Goal: Task Accomplishment & Management: Use online tool/utility

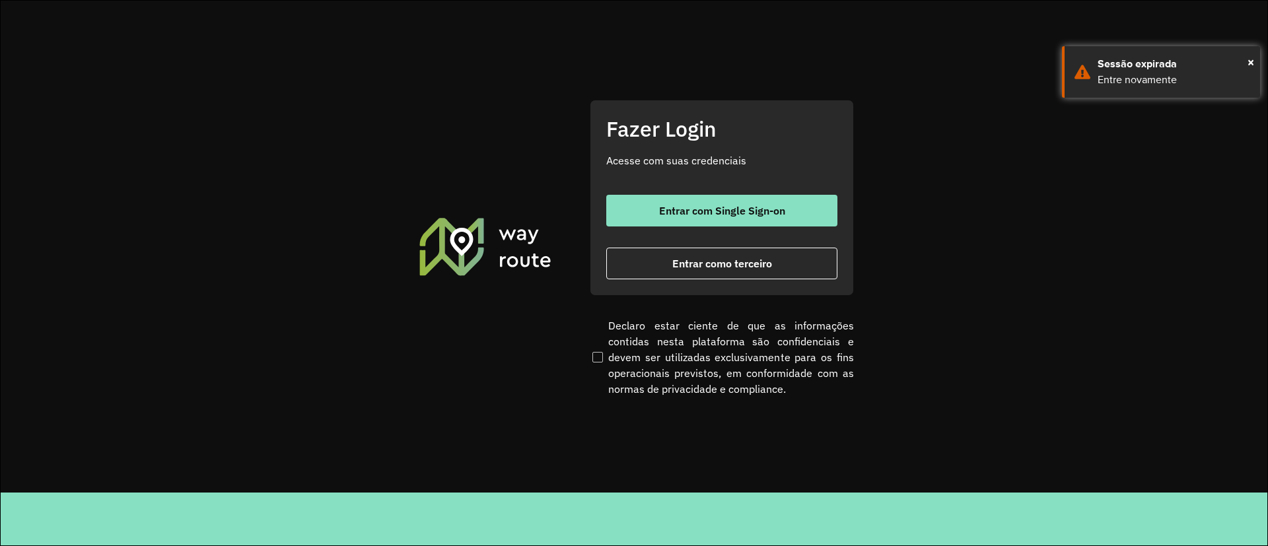
click at [598, 216] on div "Fazer Login Acesse com suas credenciais Entrar com Single Sign-on Entrar como t…" at bounding box center [722, 198] width 264 height 196
click at [612, 211] on button "Entrar com Single Sign-on" at bounding box center [721, 211] width 231 height 32
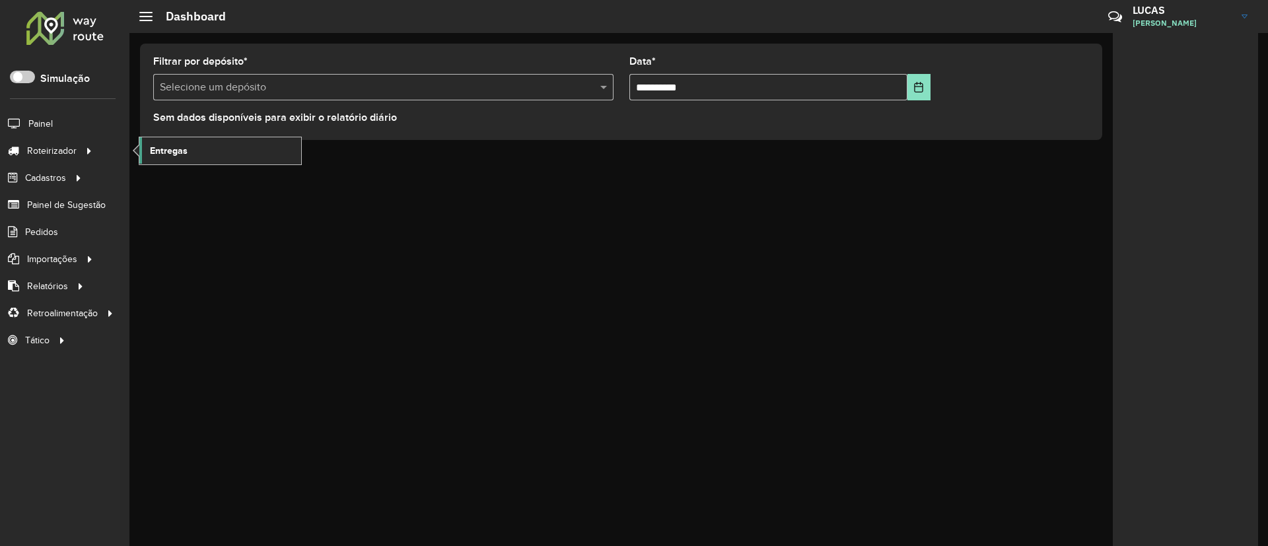
click at [196, 155] on link "Entregas" at bounding box center [220, 150] width 162 height 26
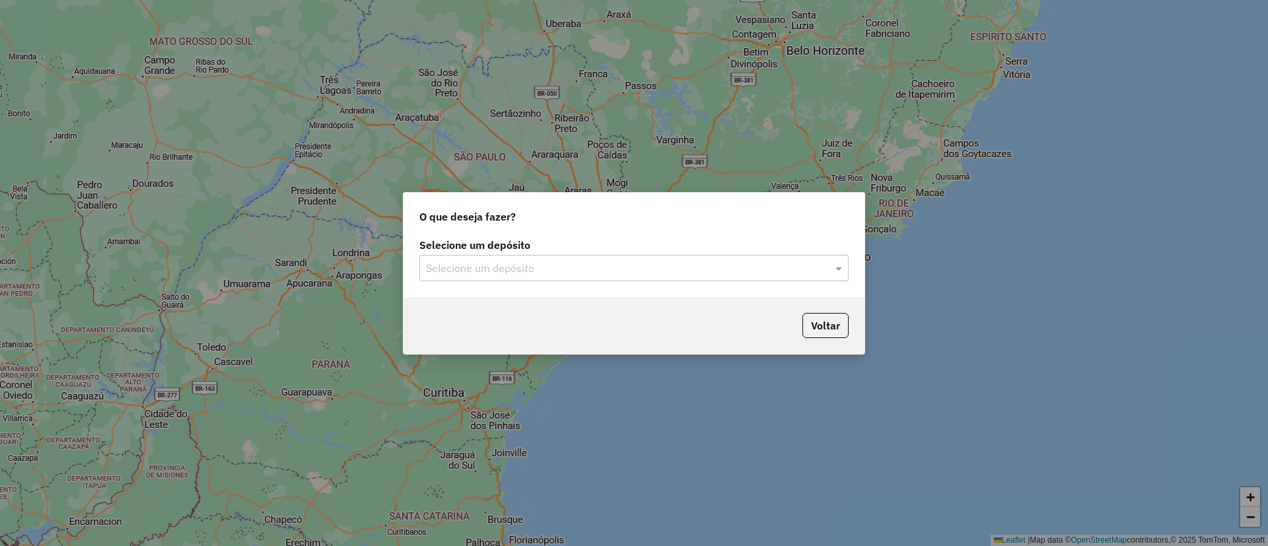
click at [468, 264] on input "text" at bounding box center [621, 269] width 390 height 16
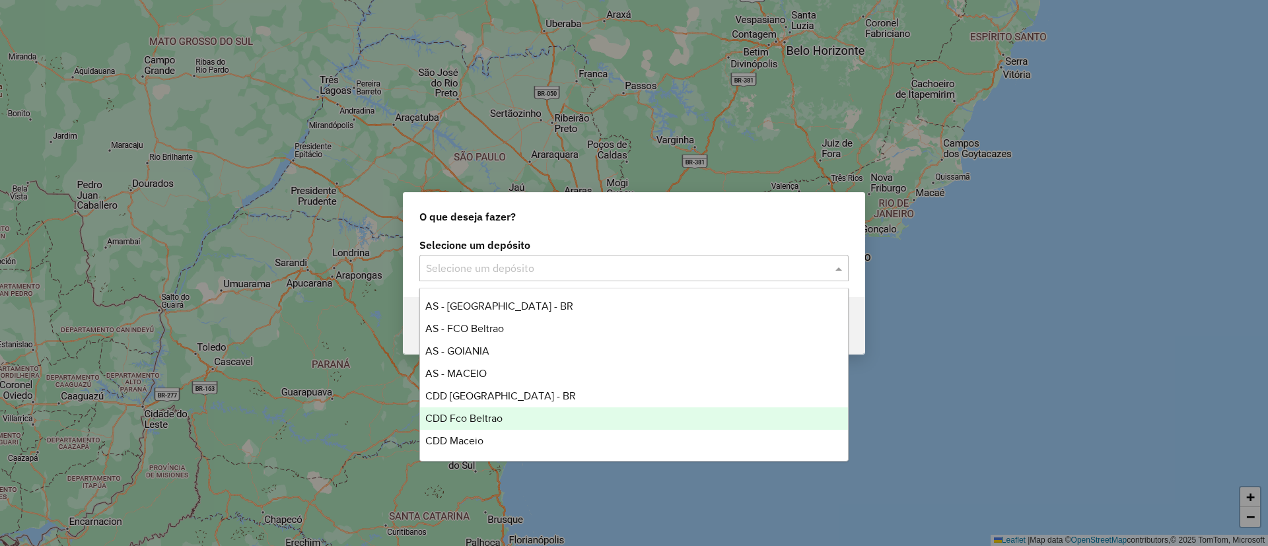
click at [499, 428] on div "CDD Fco Beltrao" at bounding box center [634, 419] width 428 height 22
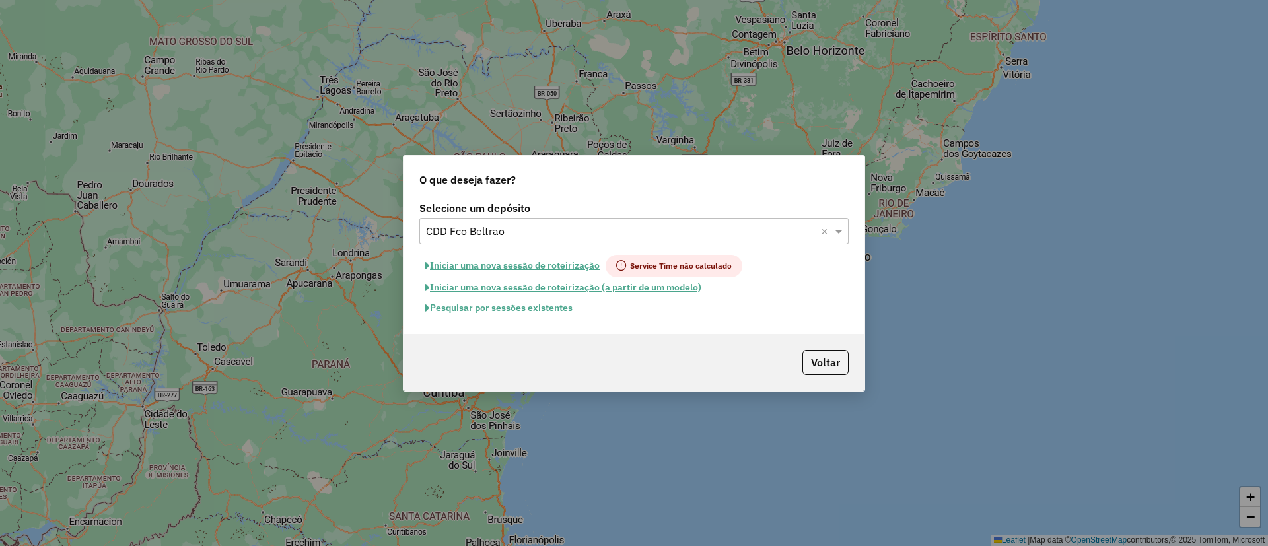
click at [491, 233] on input "text" at bounding box center [621, 232] width 390 height 16
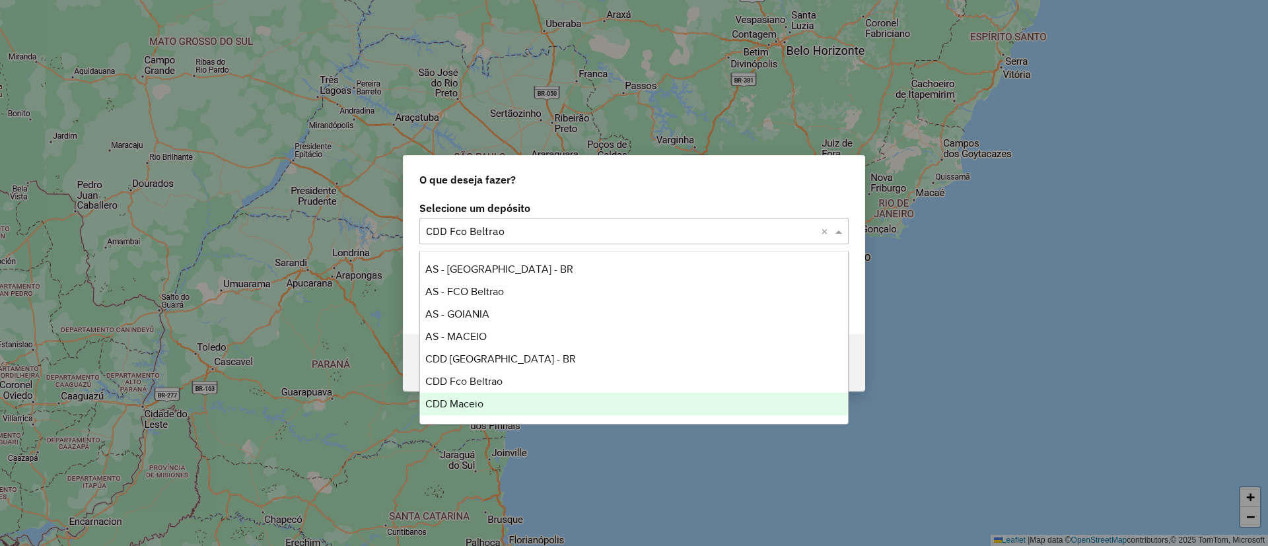
click at [437, 394] on div "CDD Maceio" at bounding box center [634, 404] width 428 height 22
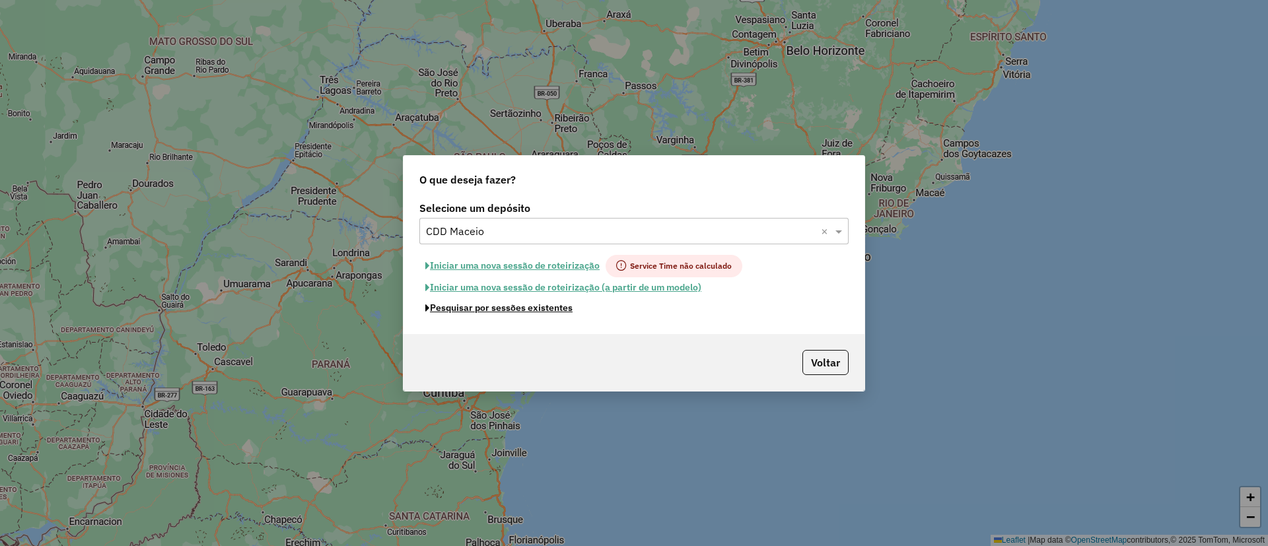
click at [494, 310] on button "Pesquisar por sessões existentes" at bounding box center [498, 308] width 159 height 20
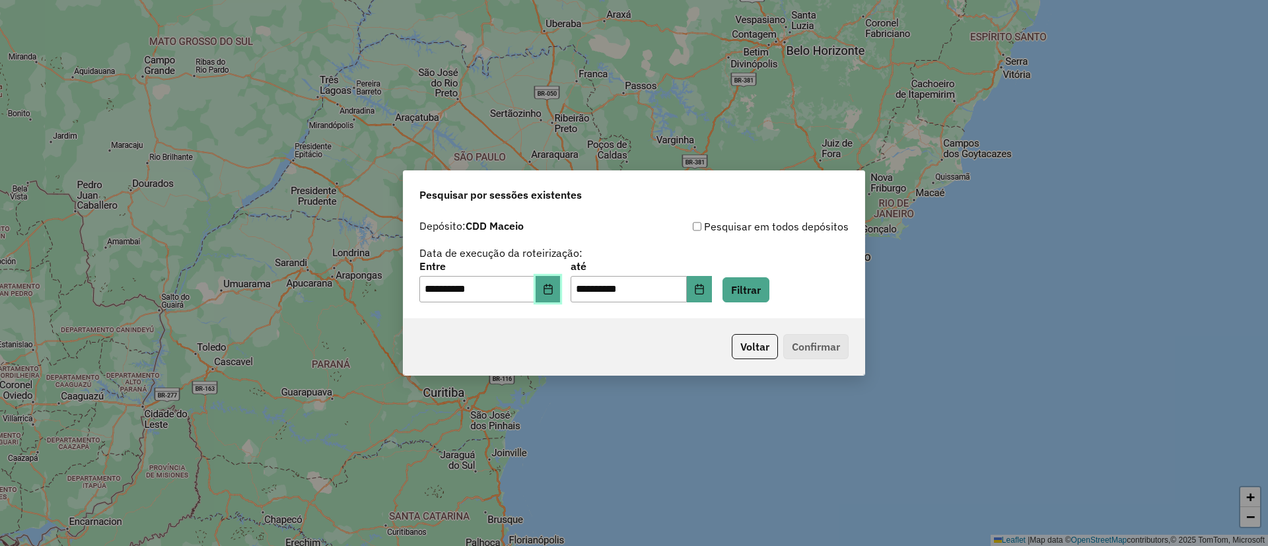
click at [554, 300] on button "Choose Date" at bounding box center [548, 289] width 25 height 26
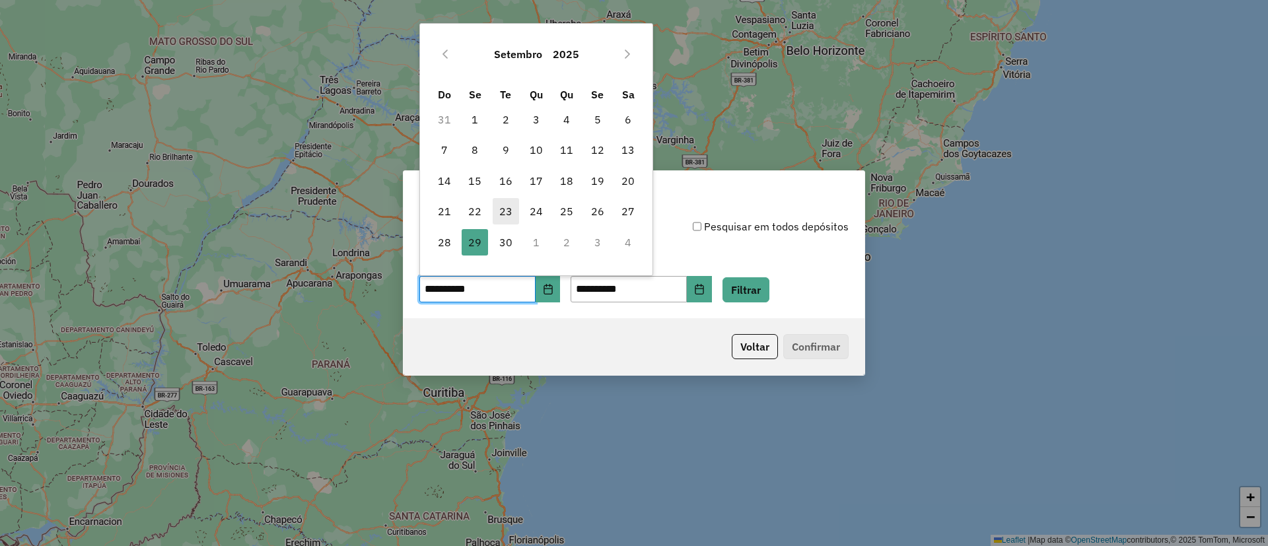
click at [505, 207] on span "23" at bounding box center [506, 211] width 26 height 26
type input "**********"
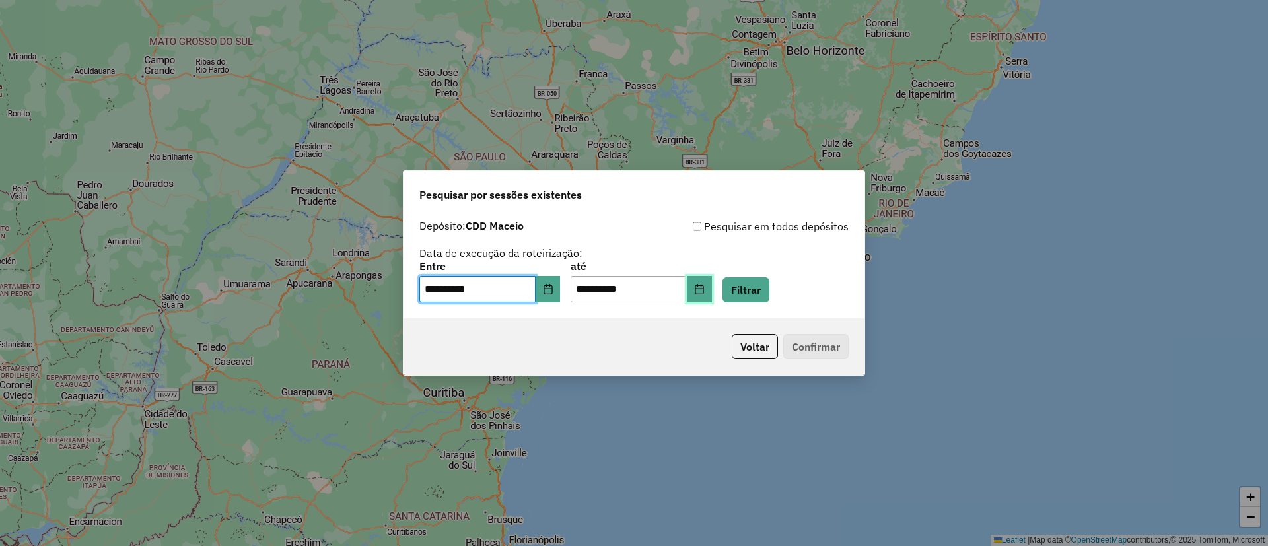
click at [712, 279] on button "Choose Date" at bounding box center [699, 289] width 25 height 26
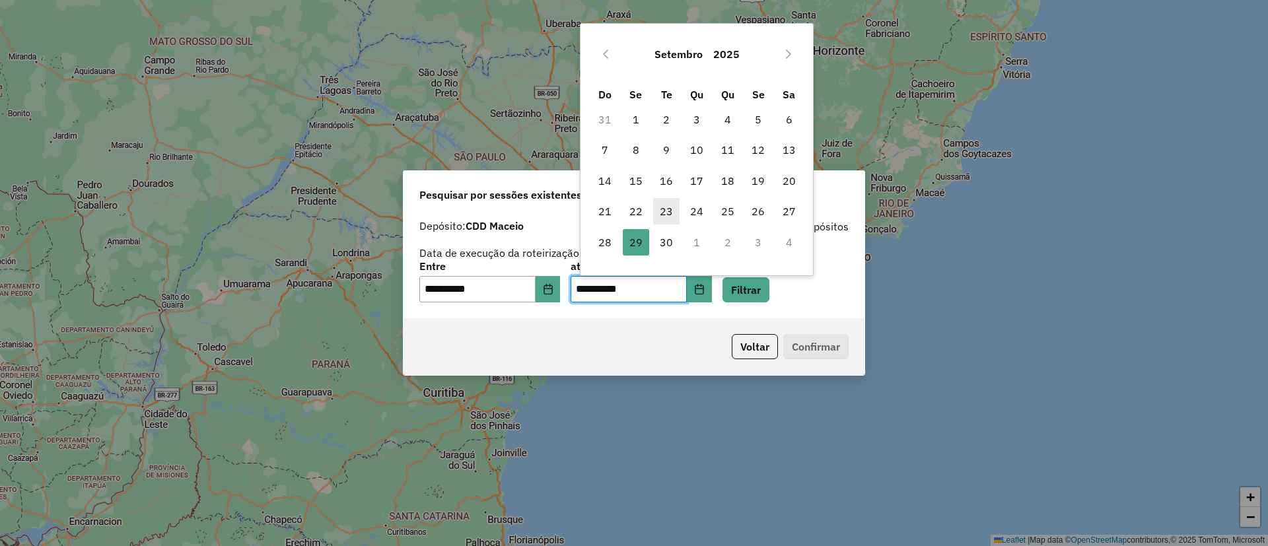
click at [669, 208] on span "23" at bounding box center [666, 211] width 26 height 26
type input "**********"
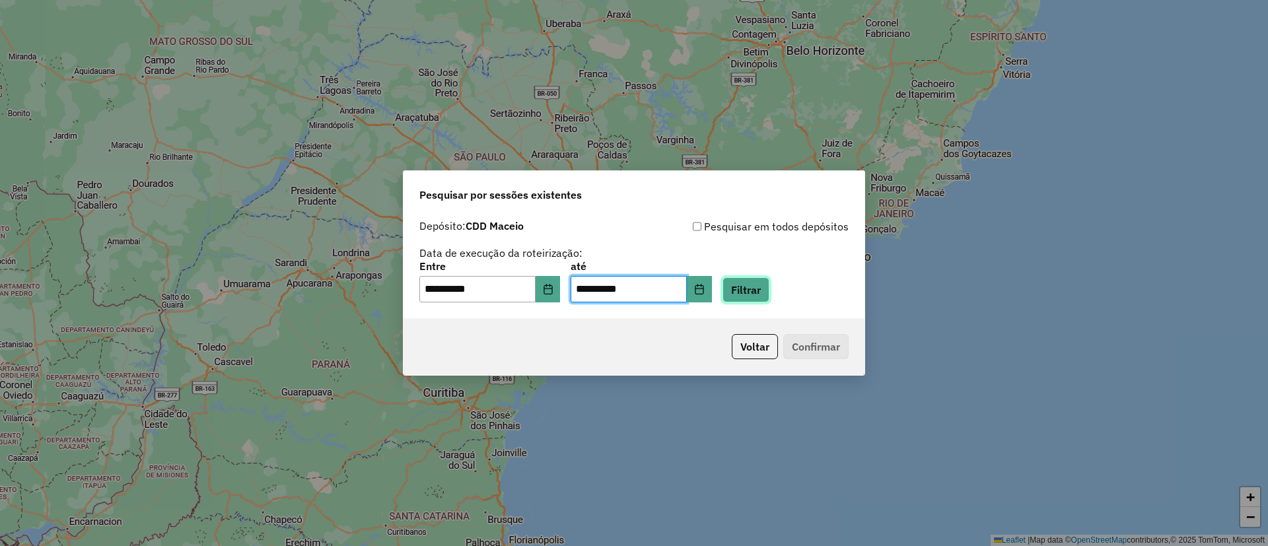
click at [770, 288] on button "Filtrar" at bounding box center [746, 289] width 47 height 25
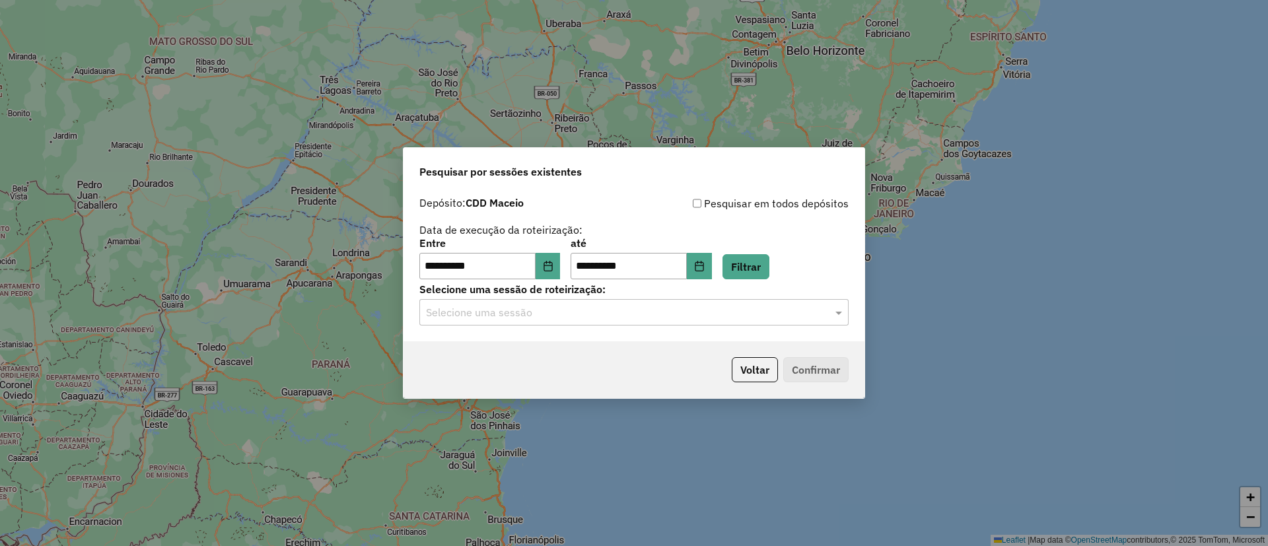
click at [478, 314] on input "text" at bounding box center [621, 313] width 390 height 16
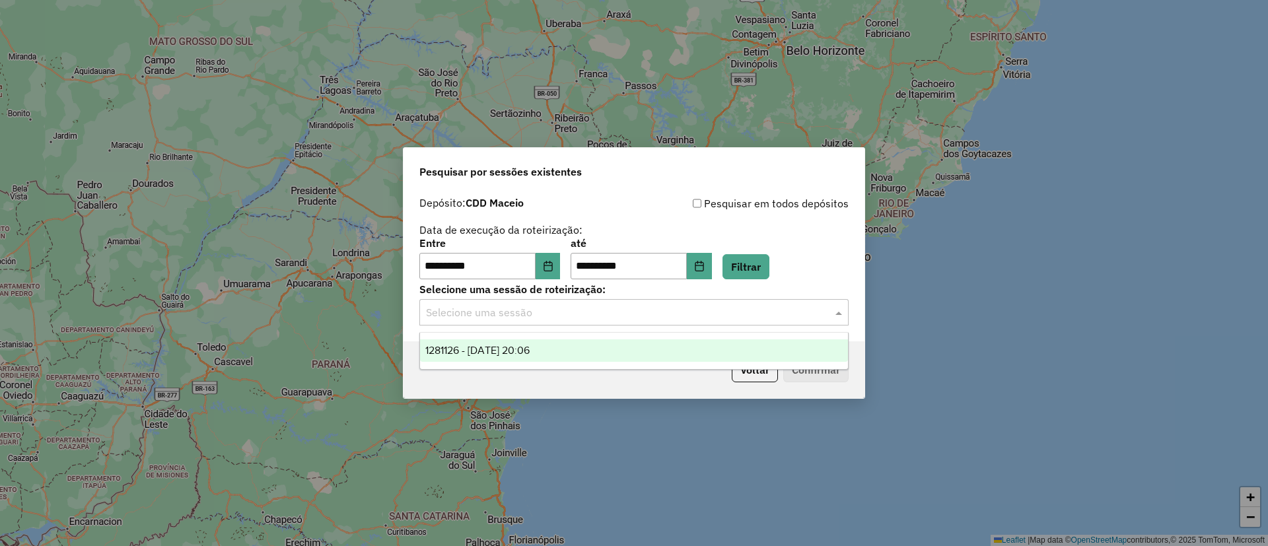
click at [471, 348] on span "1281126 - 23/09/2025 20:06" at bounding box center [477, 350] width 104 height 11
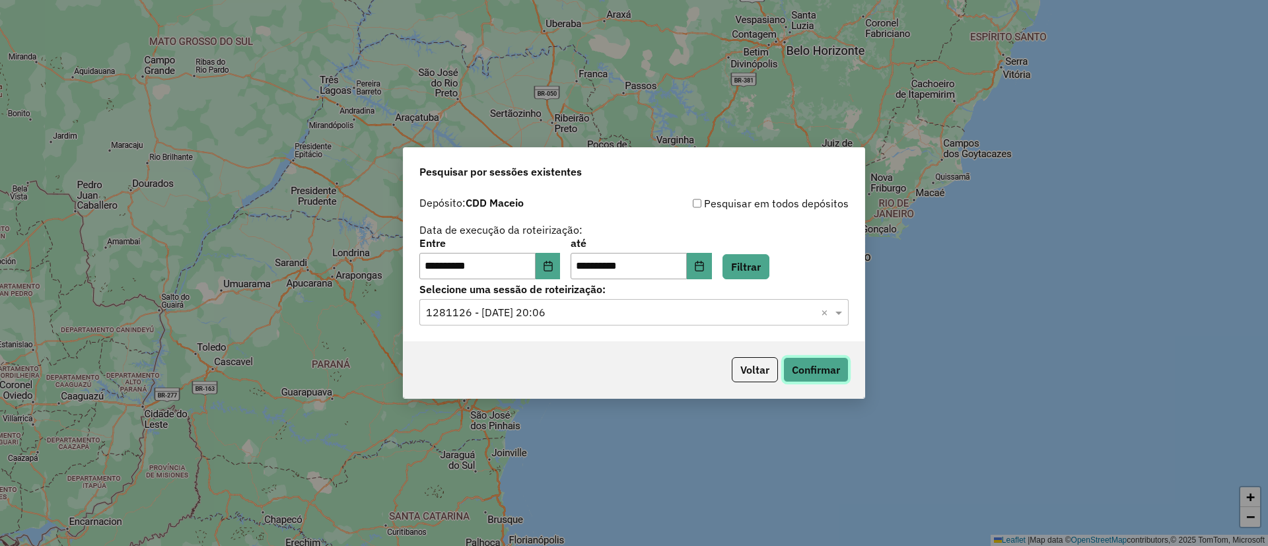
click at [793, 371] on button "Confirmar" at bounding box center [815, 369] width 65 height 25
click at [561, 273] on button "Choose Date" at bounding box center [548, 266] width 25 height 26
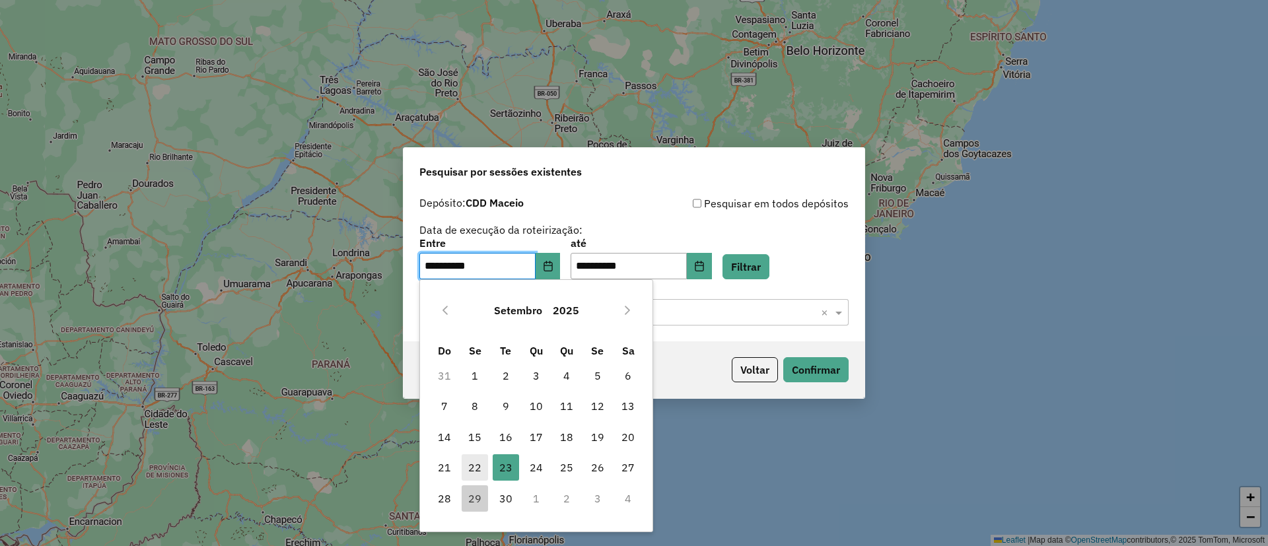
click at [478, 456] on span "22" at bounding box center [475, 467] width 26 height 26
type input "**********"
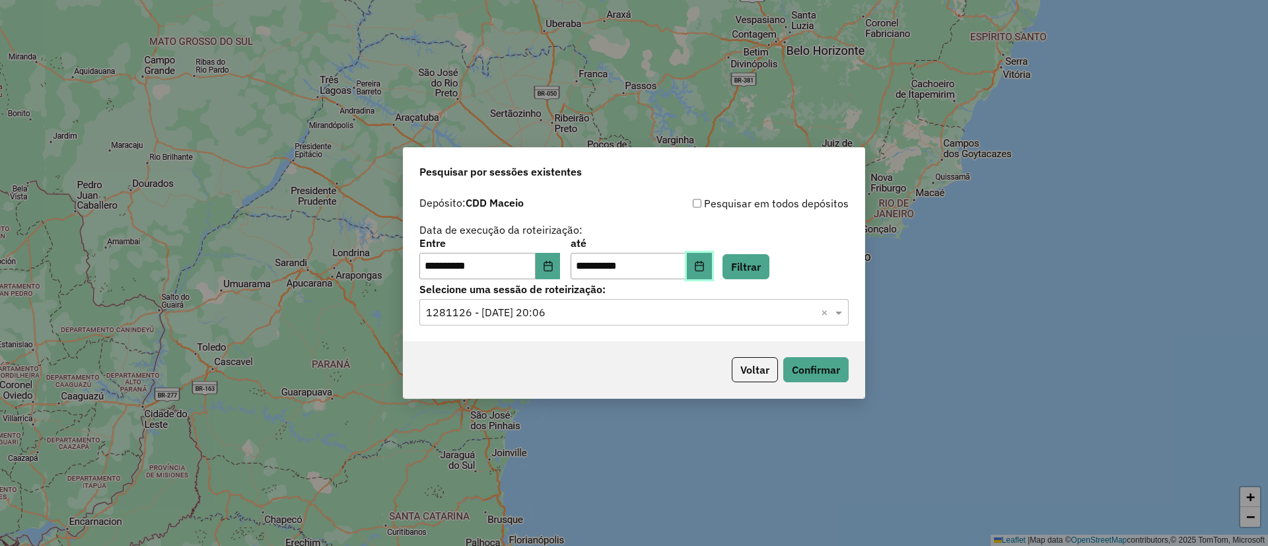
click at [705, 268] on icon "Choose Date" at bounding box center [699, 266] width 11 height 11
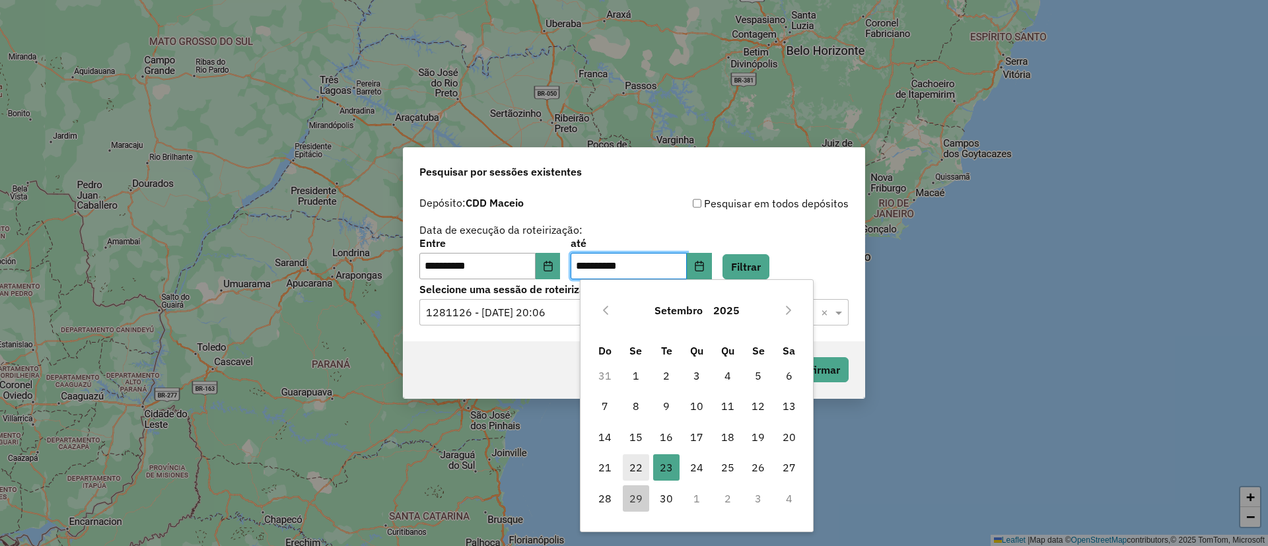
click at [640, 456] on span "22" at bounding box center [636, 467] width 26 height 26
type input "**********"
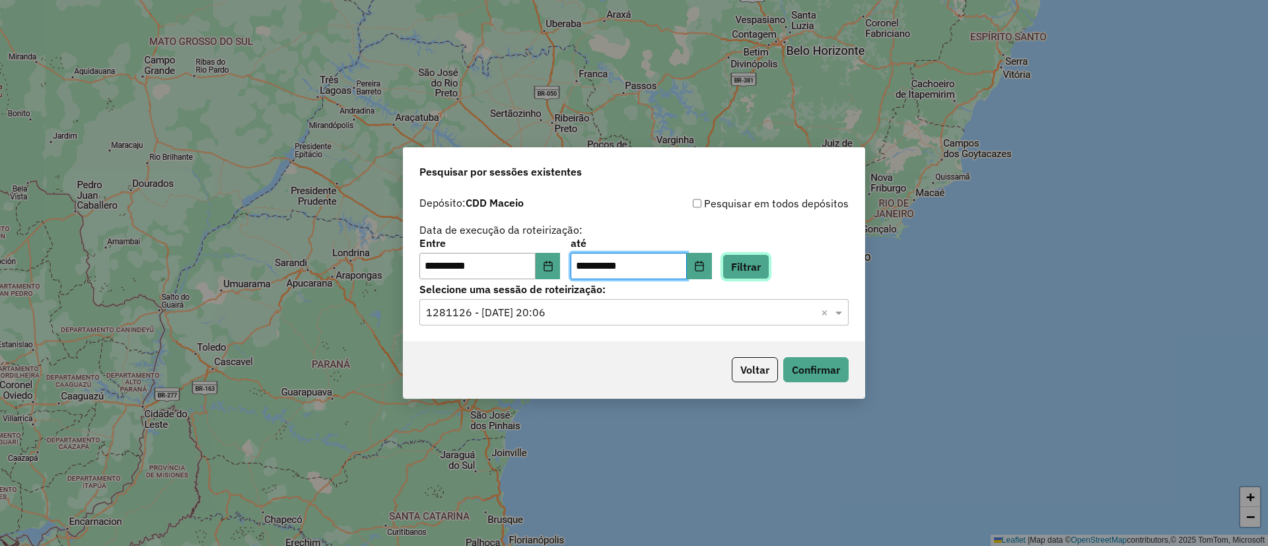
click at [770, 264] on button "Filtrar" at bounding box center [746, 266] width 47 height 25
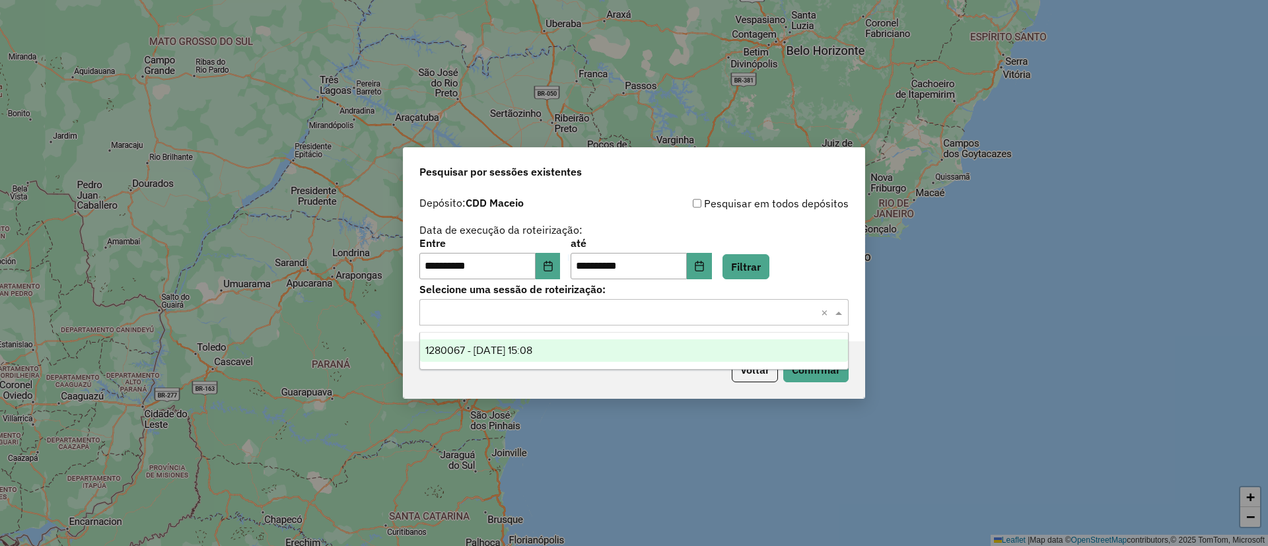
click at [585, 311] on input "text" at bounding box center [621, 313] width 390 height 16
click at [567, 350] on div "1280067 - 22/09/2025 15:08" at bounding box center [634, 351] width 428 height 22
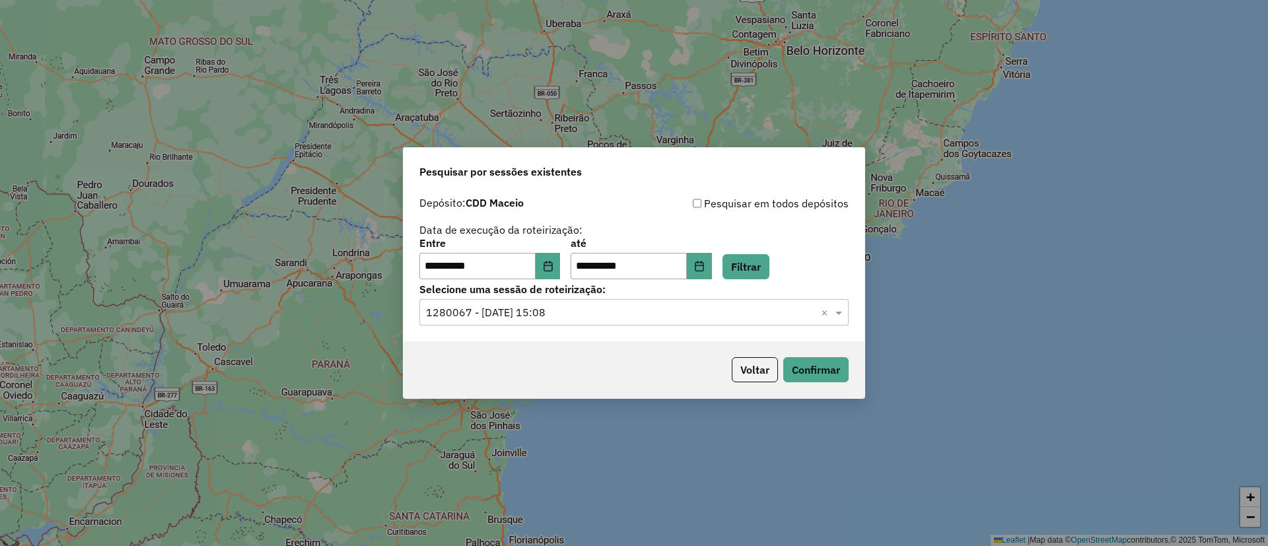
click at [836, 351] on div "Voltar Confirmar" at bounding box center [634, 369] width 461 height 57
click at [822, 369] on button "Confirmar" at bounding box center [815, 369] width 65 height 25
click at [766, 357] on button "Voltar" at bounding box center [755, 369] width 46 height 25
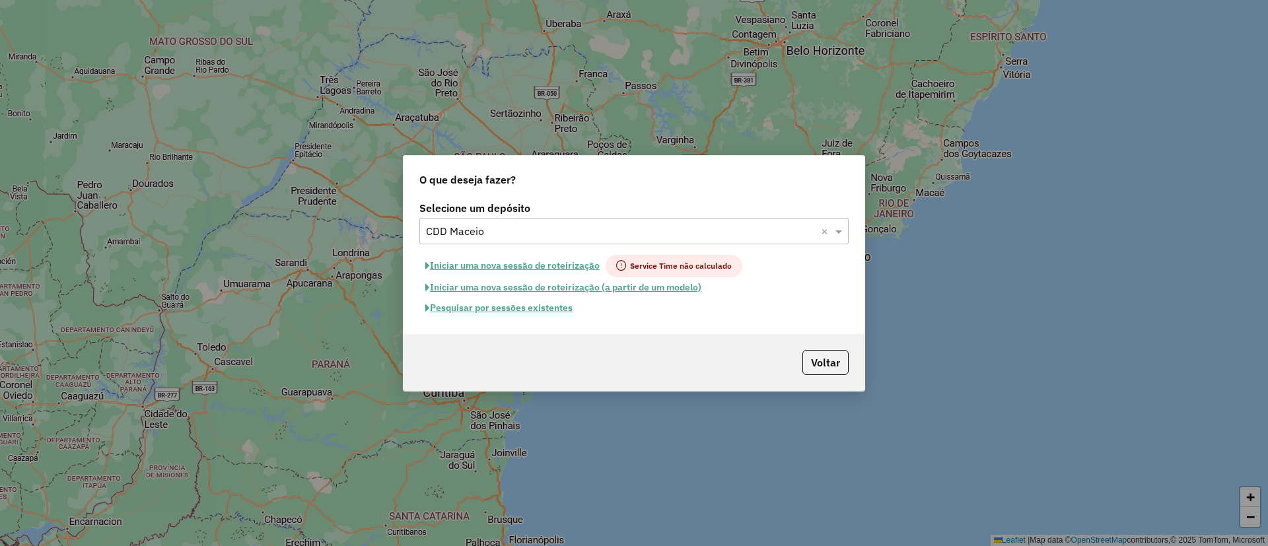
click at [464, 228] on input "text" at bounding box center [621, 232] width 390 height 16
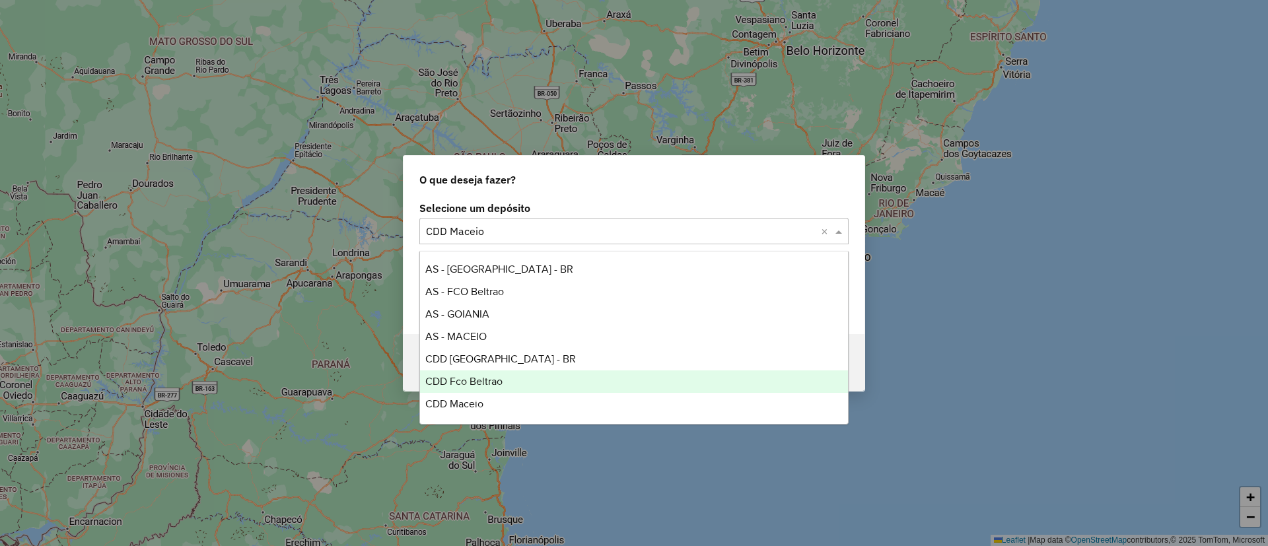
click at [477, 379] on span "CDD Fco Beltrao" at bounding box center [463, 381] width 77 height 11
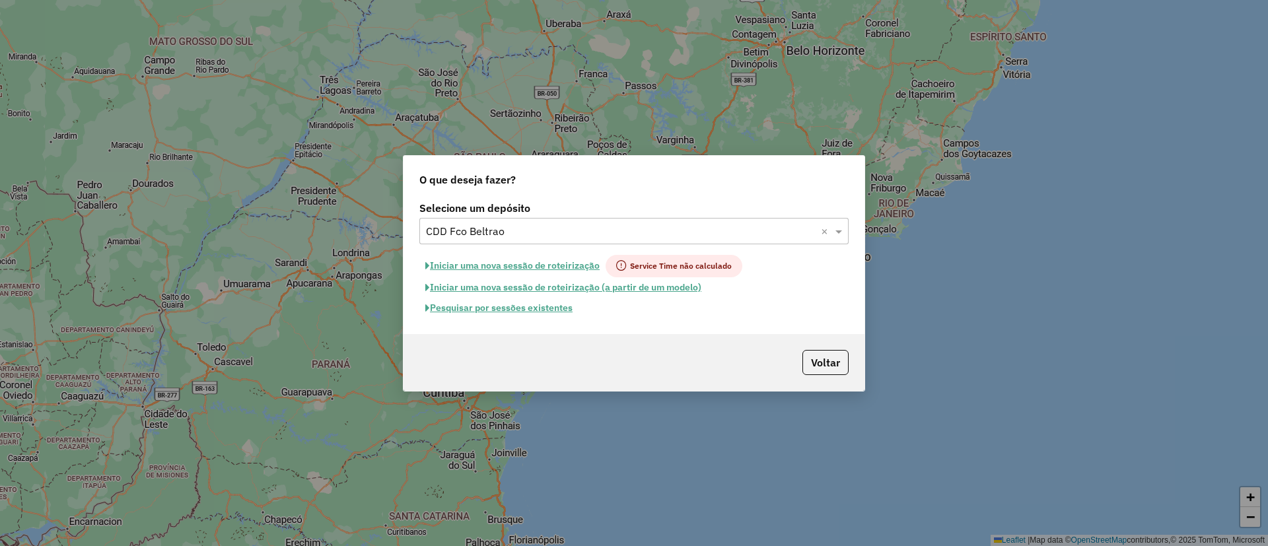
click at [524, 309] on button "Pesquisar por sessões existentes" at bounding box center [498, 308] width 159 height 20
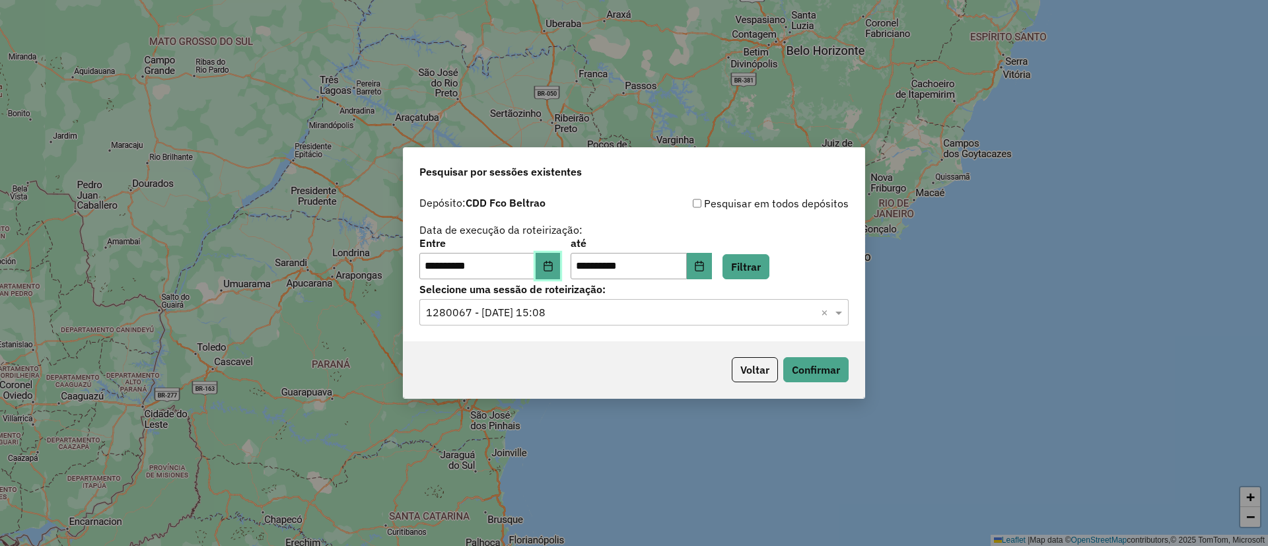
click at [547, 266] on button "Choose Date" at bounding box center [548, 266] width 25 height 26
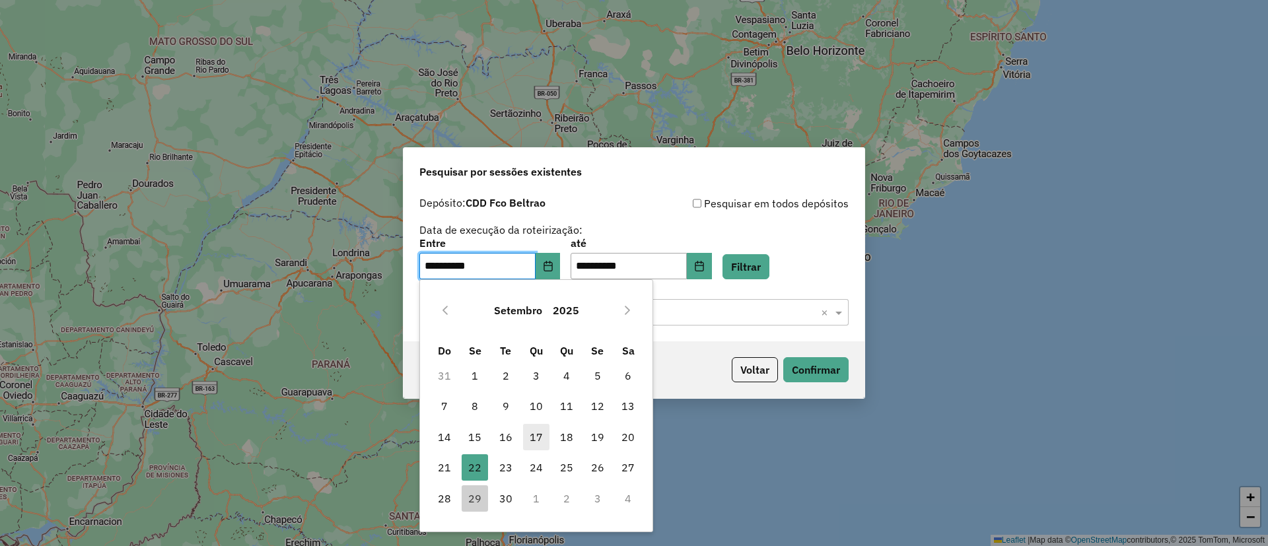
click at [538, 443] on span "17" at bounding box center [536, 437] width 26 height 26
type input "**********"
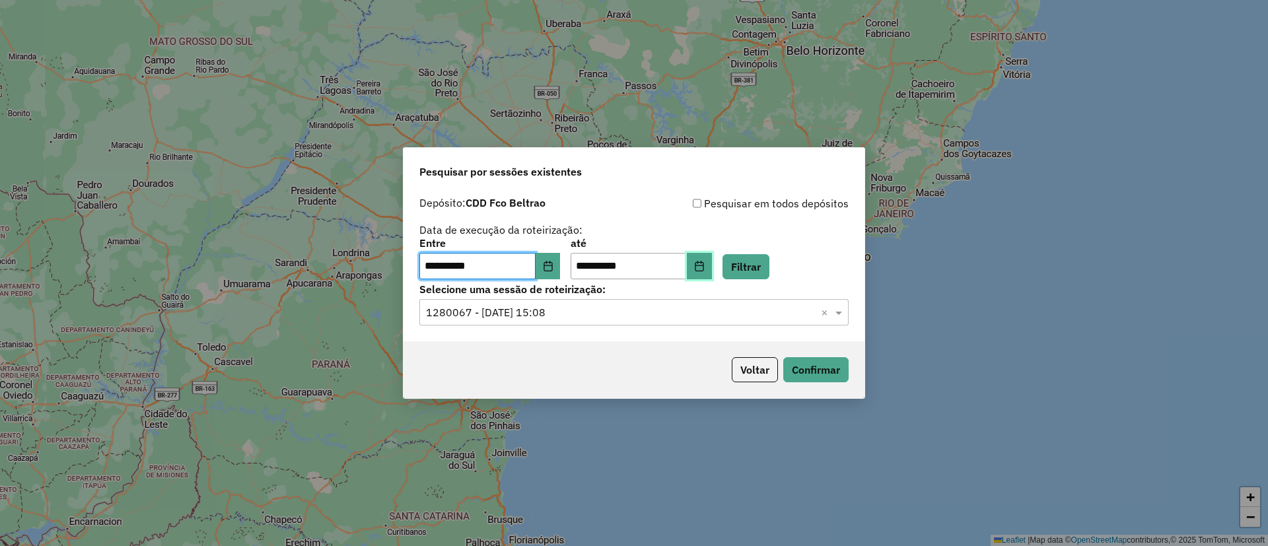
click at [712, 271] on button "Choose Date" at bounding box center [699, 266] width 25 height 26
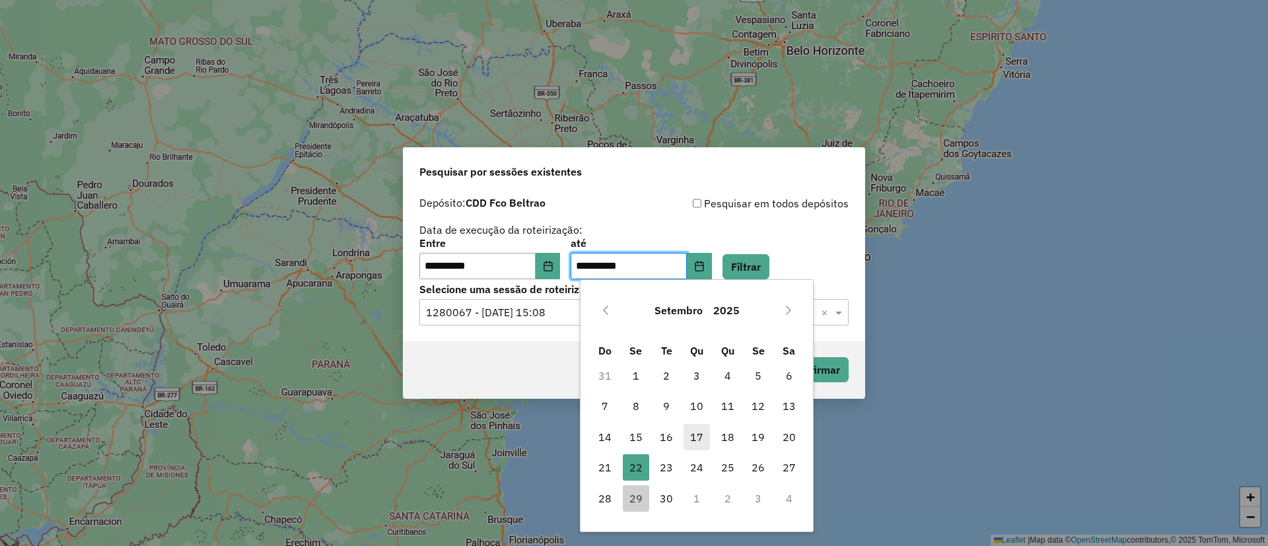
click at [703, 441] on span "17" at bounding box center [697, 437] width 26 height 26
type input "**********"
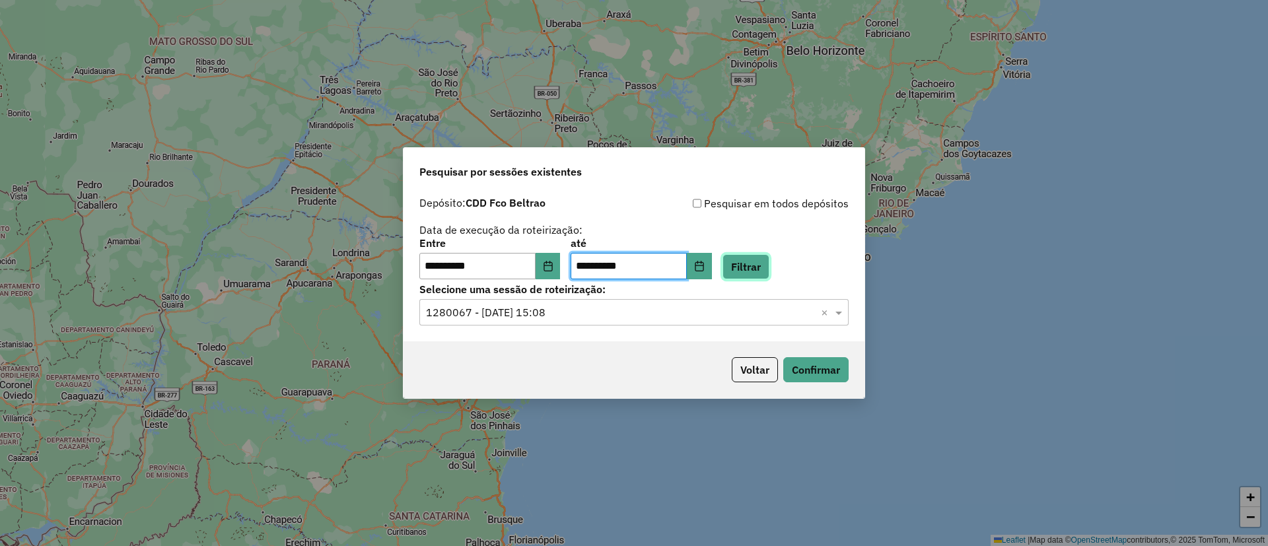
click at [756, 260] on button "Filtrar" at bounding box center [746, 266] width 47 height 25
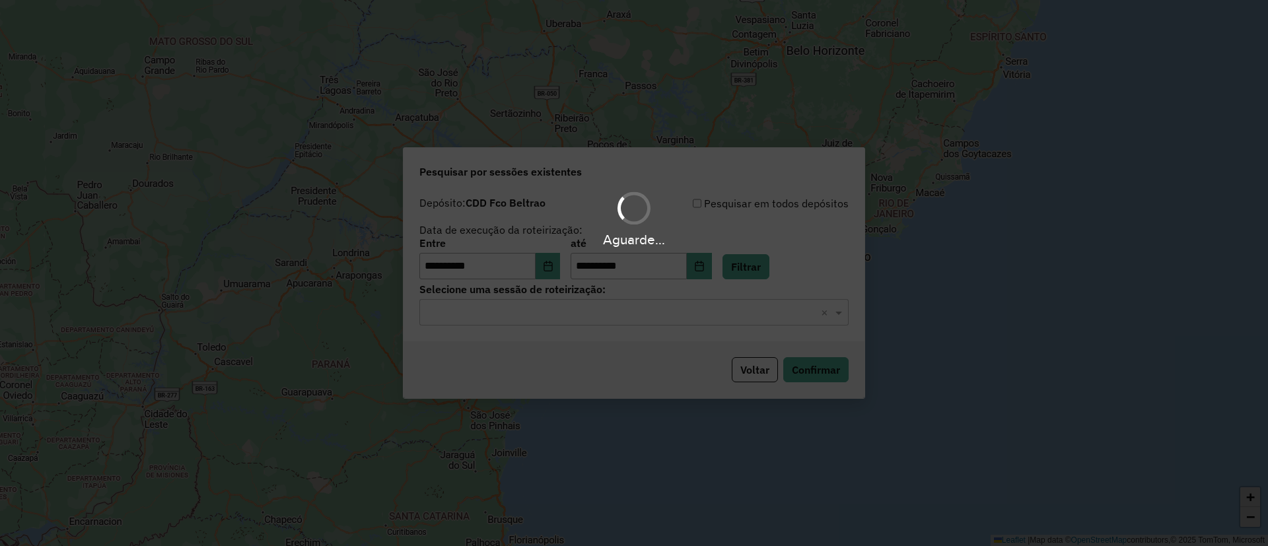
click at [605, 317] on div "Aguarde..." at bounding box center [634, 273] width 1268 height 546
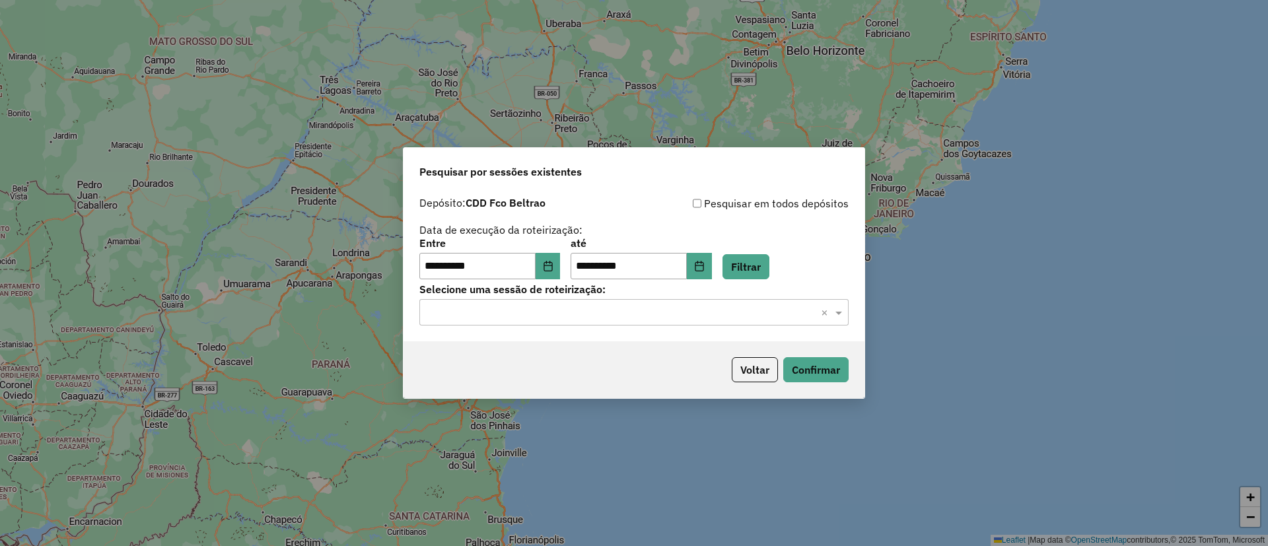
click at [605, 317] on input "text" at bounding box center [621, 313] width 390 height 16
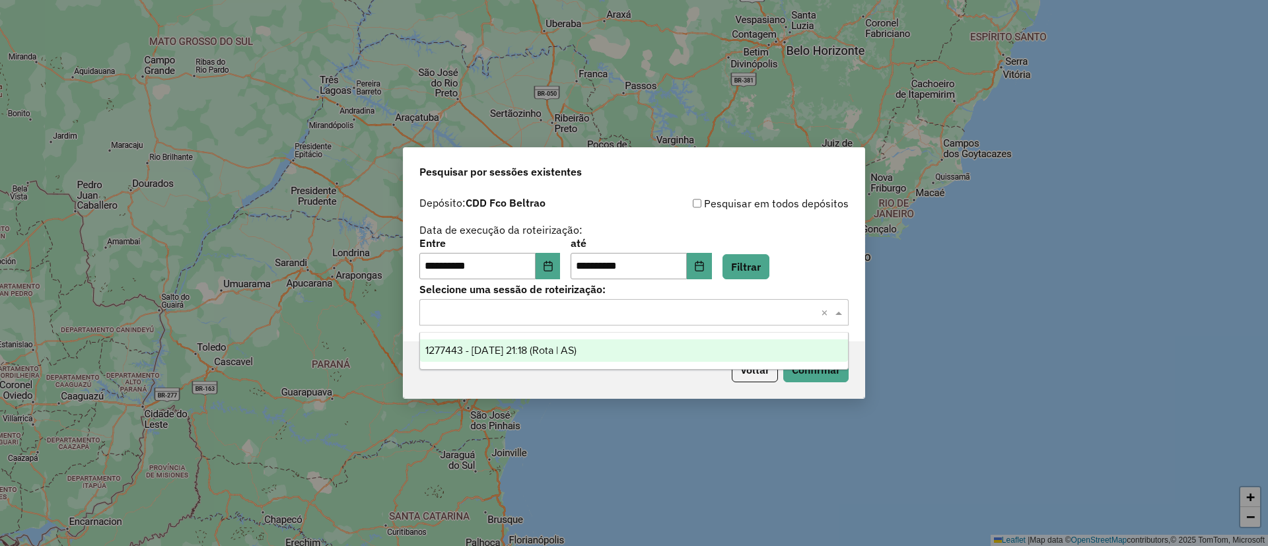
click at [609, 349] on div "1277443 - 17/09/2025 21:18 (Rota | AS)" at bounding box center [634, 351] width 428 height 22
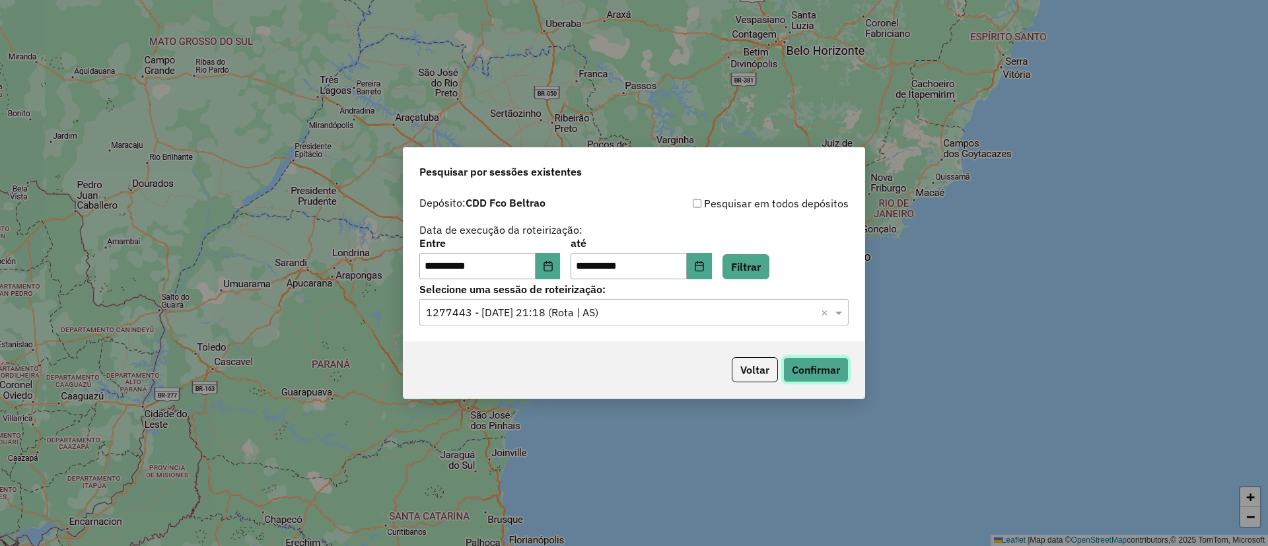
click at [839, 370] on button "Confirmar" at bounding box center [815, 369] width 65 height 25
click at [551, 256] on button "Choose Date" at bounding box center [548, 266] width 25 height 26
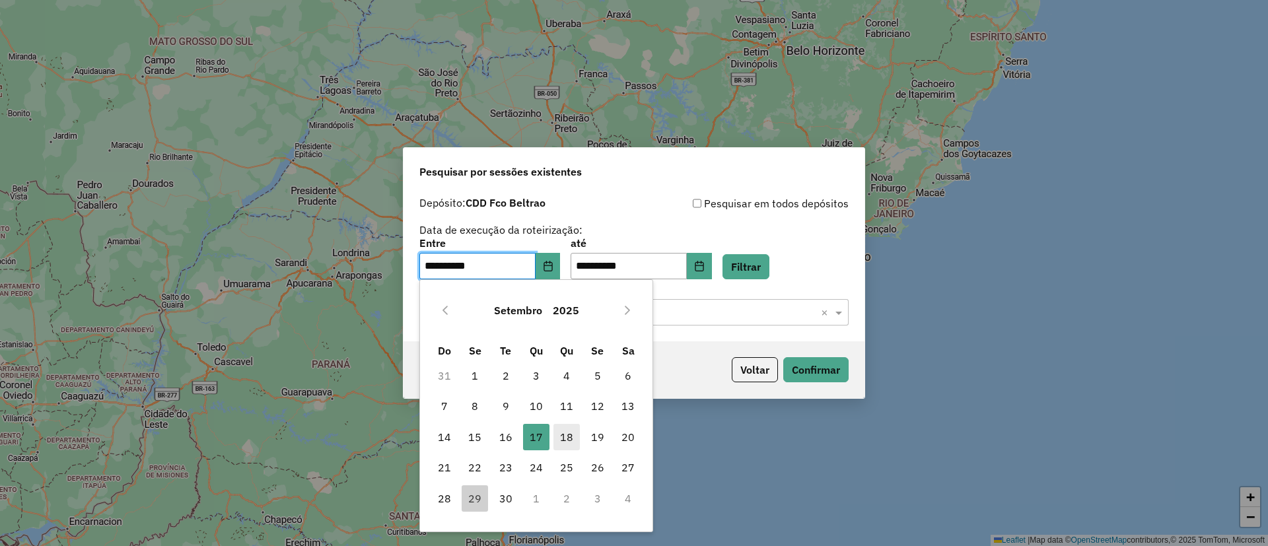
click at [563, 441] on span "18" at bounding box center [567, 437] width 26 height 26
type input "**********"
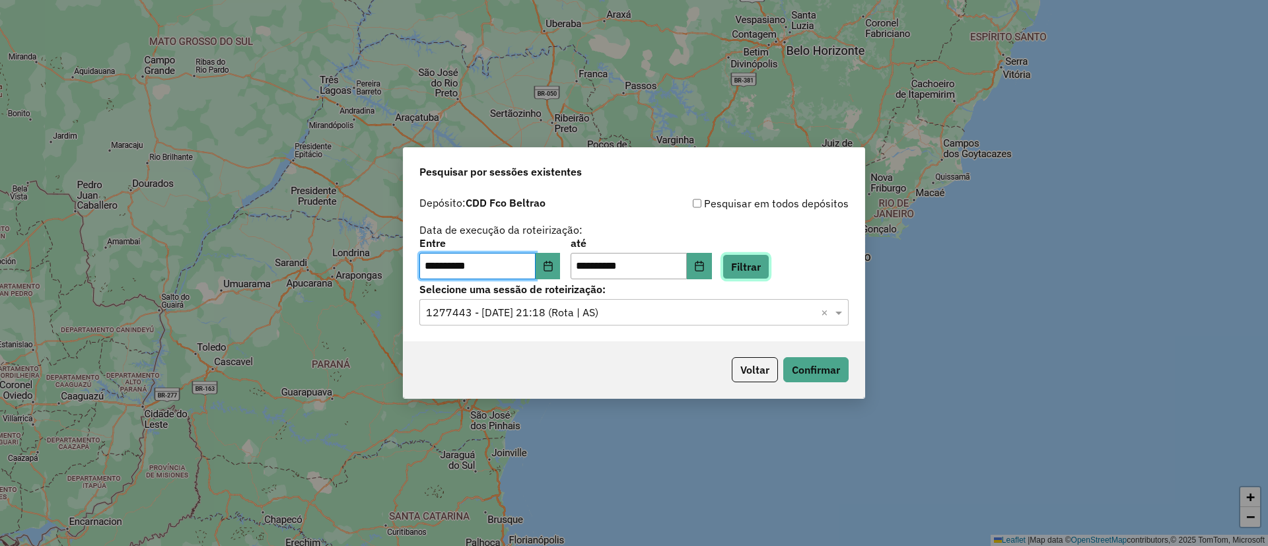
click at [752, 270] on button "Filtrar" at bounding box center [746, 266] width 47 height 25
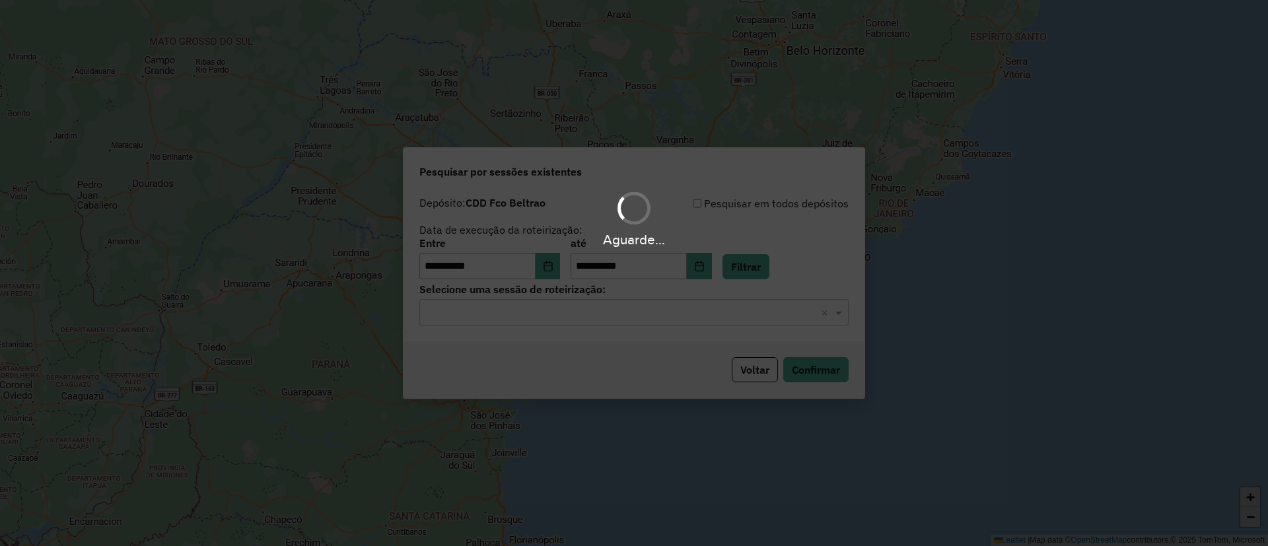
click at [623, 319] on input "text" at bounding box center [621, 313] width 390 height 16
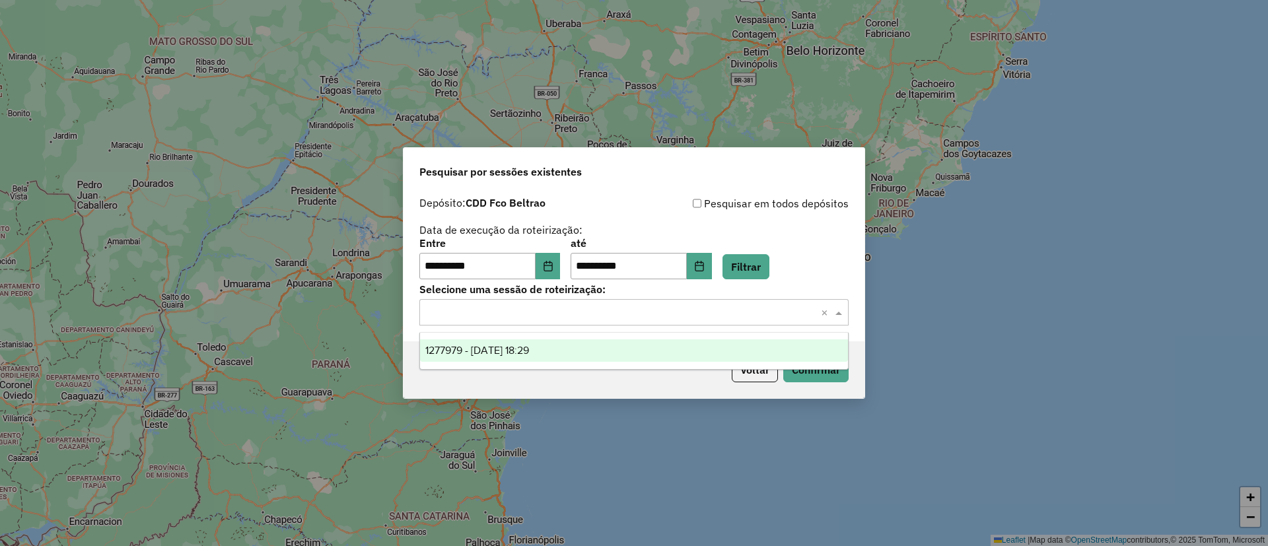
click at [609, 349] on div "1277979 - 18/09/2025 18:29" at bounding box center [634, 351] width 428 height 22
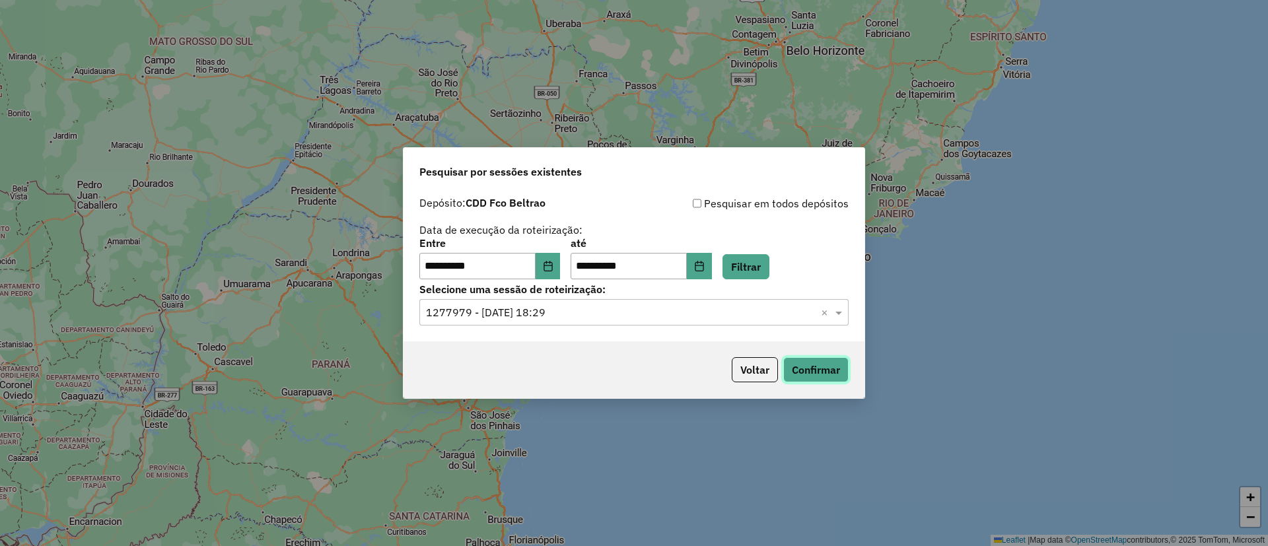
click at [791, 367] on button "Confirmar" at bounding box center [815, 369] width 65 height 25
click at [554, 261] on icon "Choose Date" at bounding box center [548, 266] width 11 height 11
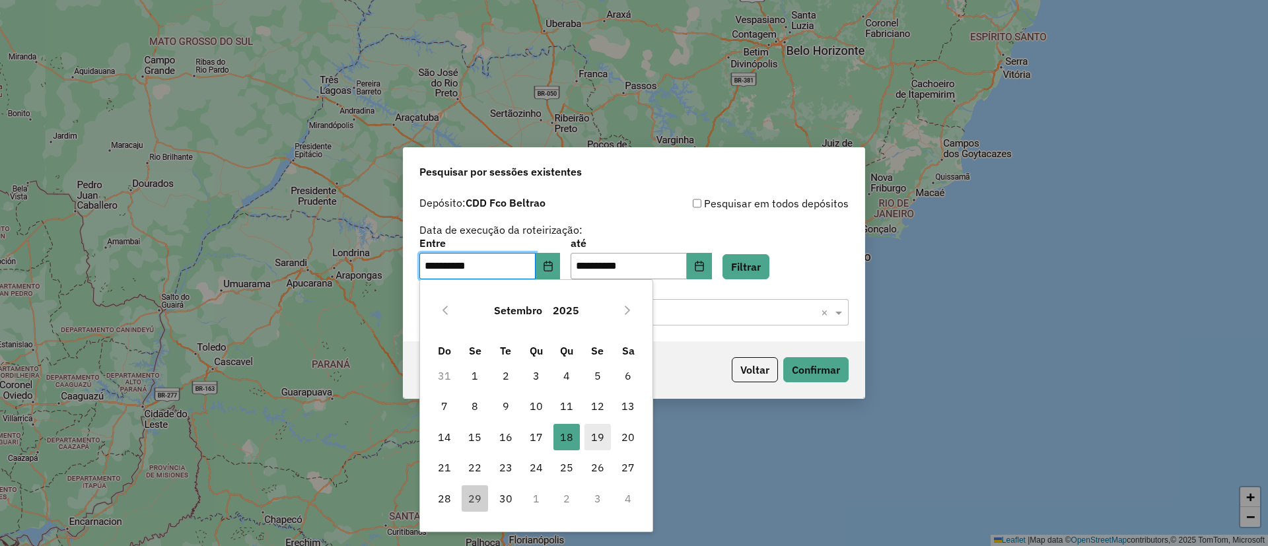
click at [599, 432] on span "19" at bounding box center [598, 437] width 26 height 26
type input "**********"
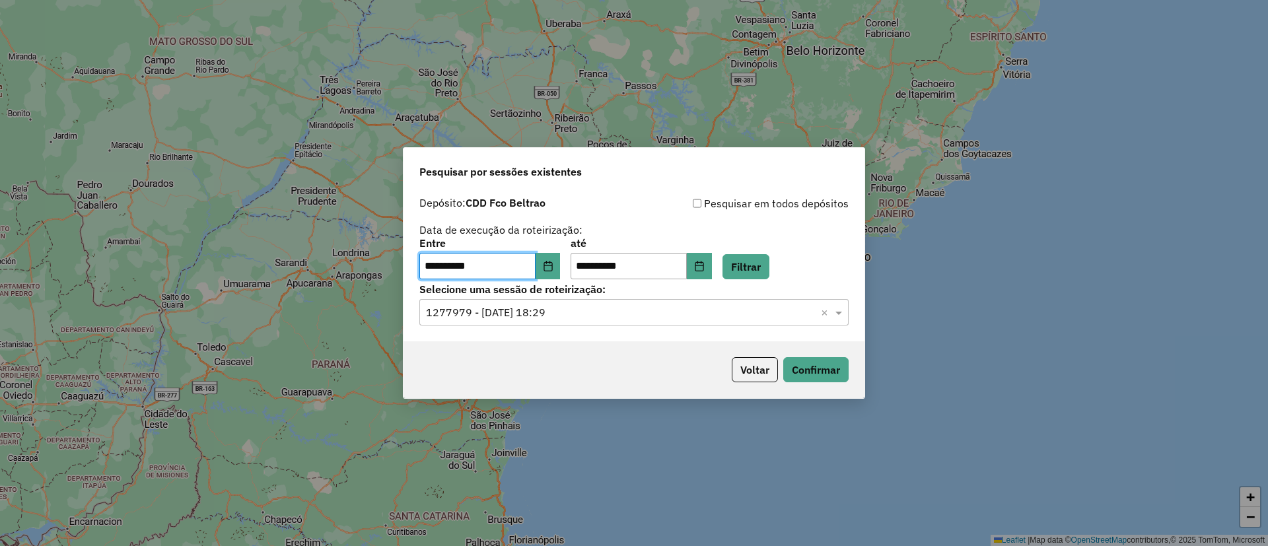
click at [789, 262] on div "**********" at bounding box center [633, 258] width 429 height 41
click at [770, 260] on button "Filtrar" at bounding box center [746, 266] width 47 height 25
click at [770, 258] on div "**********" at bounding box center [633, 258] width 429 height 41
click at [569, 314] on input "text" at bounding box center [621, 313] width 390 height 16
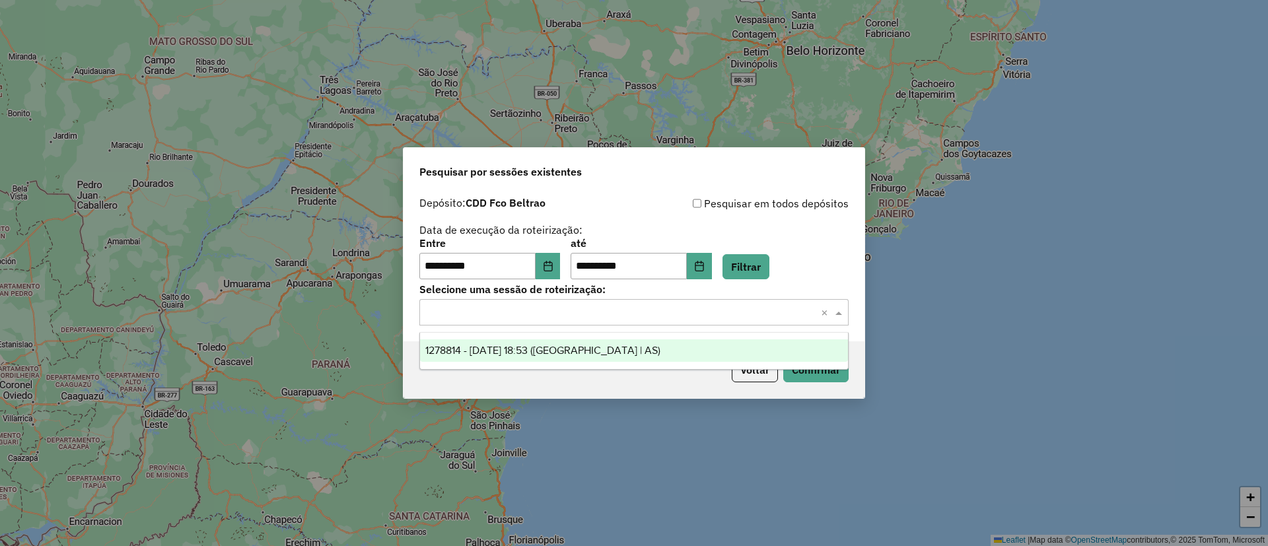
click at [571, 347] on span "1278814 - 19/09/2025 18:53 (Rota | AS)" at bounding box center [542, 350] width 235 height 11
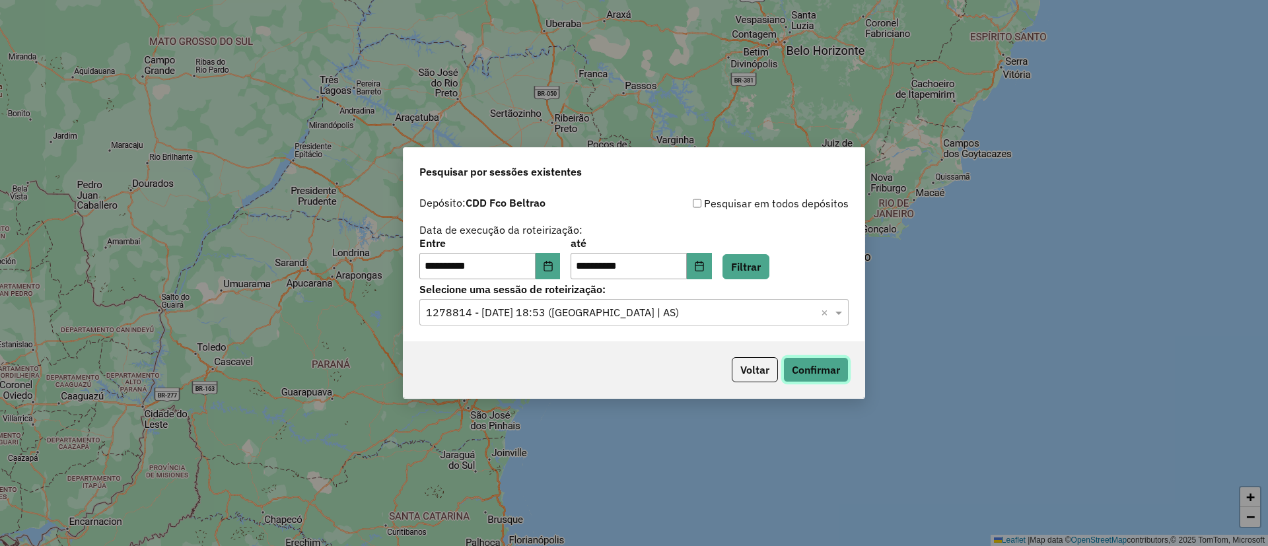
click at [811, 371] on button "Confirmar" at bounding box center [815, 369] width 65 height 25
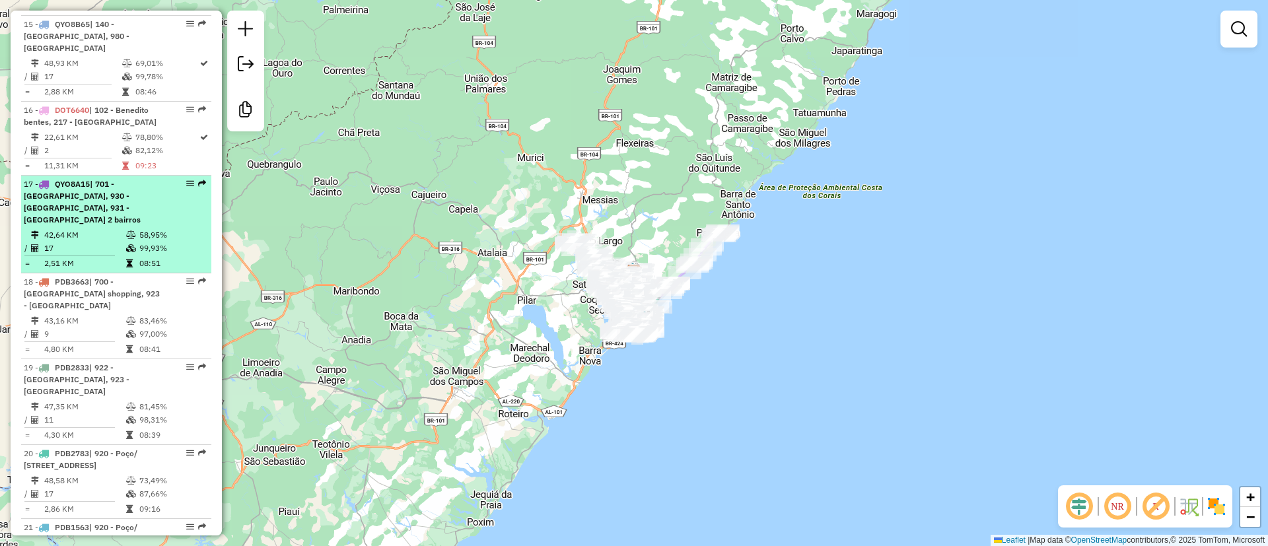
scroll to position [1883, 0]
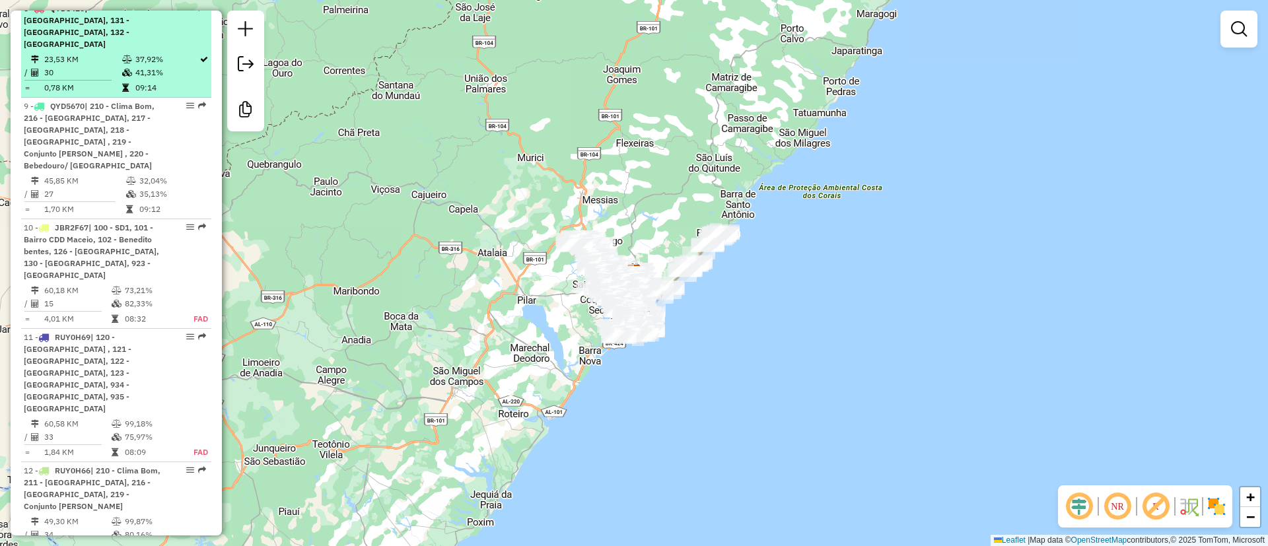
scroll to position [991, 0]
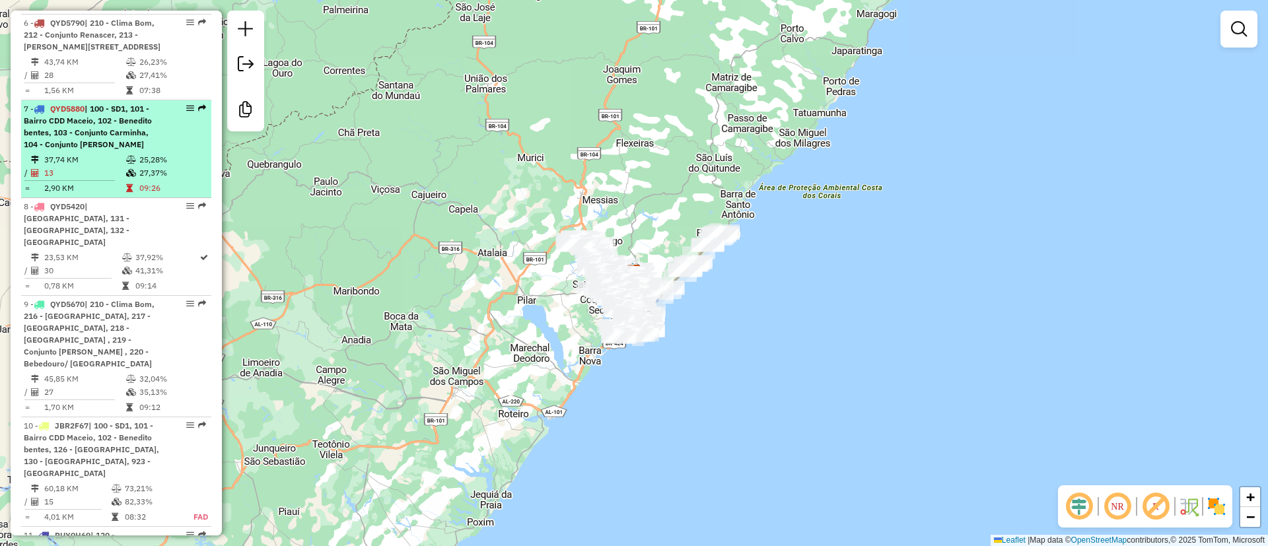
click at [164, 170] on td "27,37%" at bounding box center [172, 172] width 67 height 13
select select "**********"
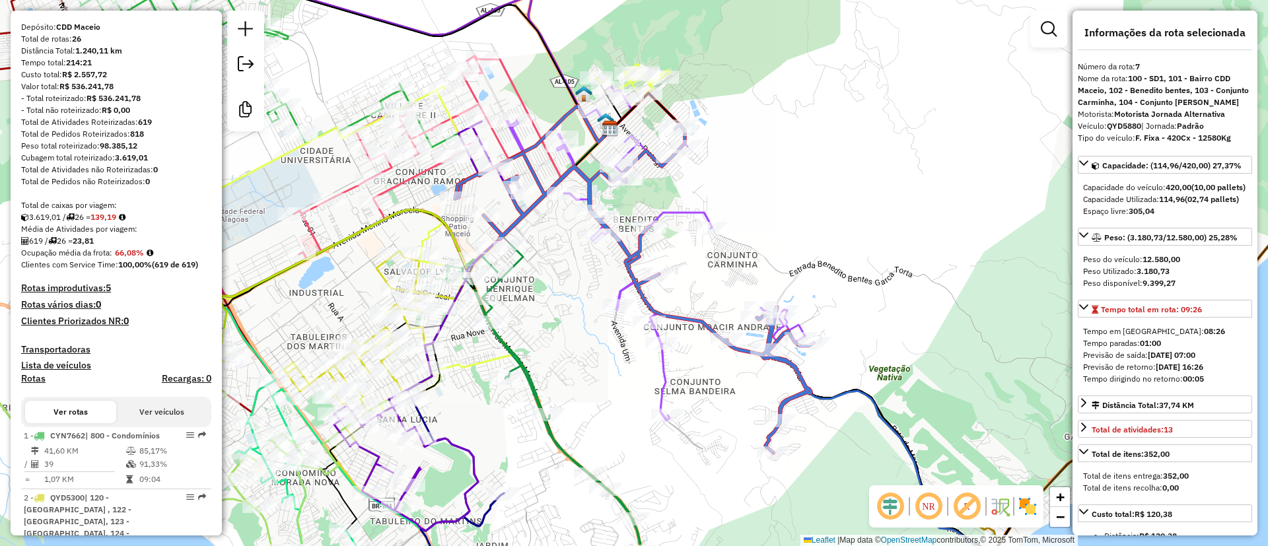
scroll to position [0, 0]
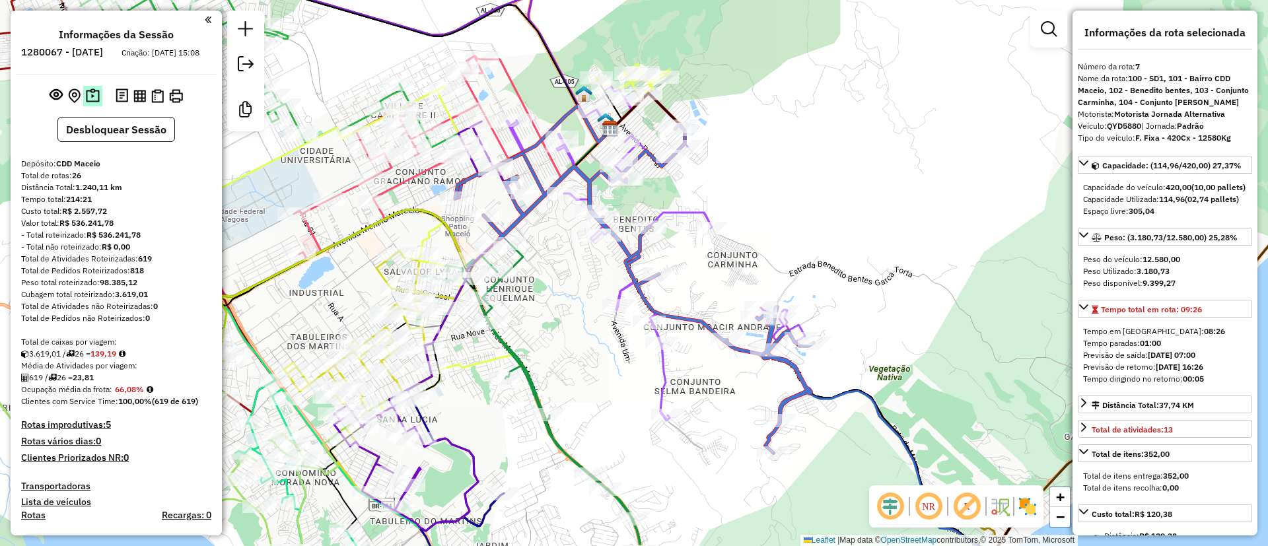
click at [89, 101] on img at bounding box center [93, 96] width 14 height 15
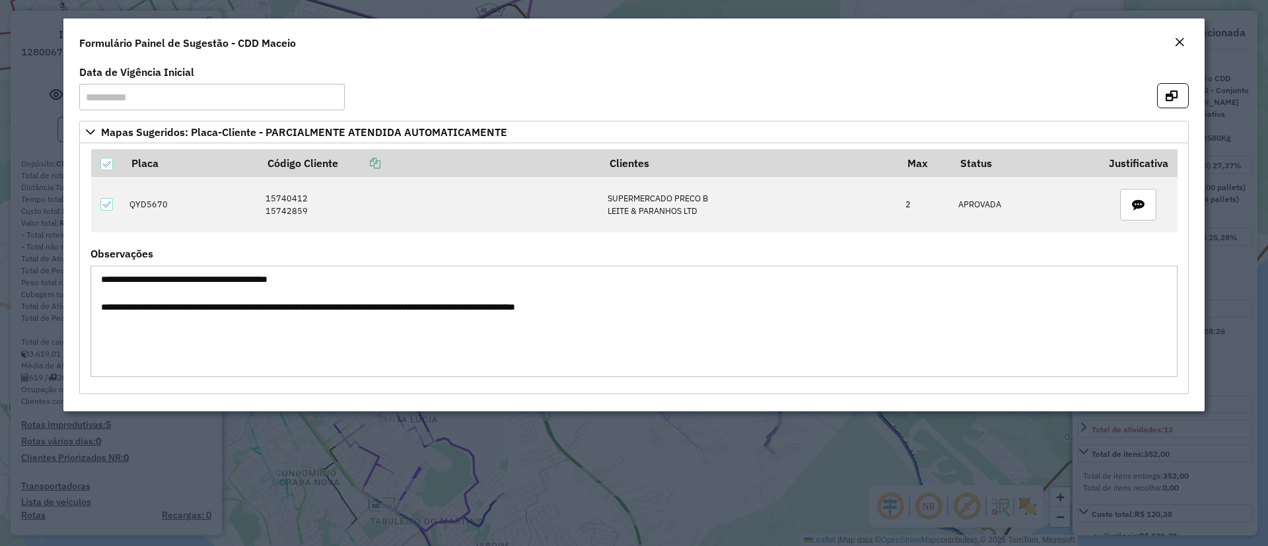
click at [1182, 46] on em "Close" at bounding box center [1179, 42] width 11 height 11
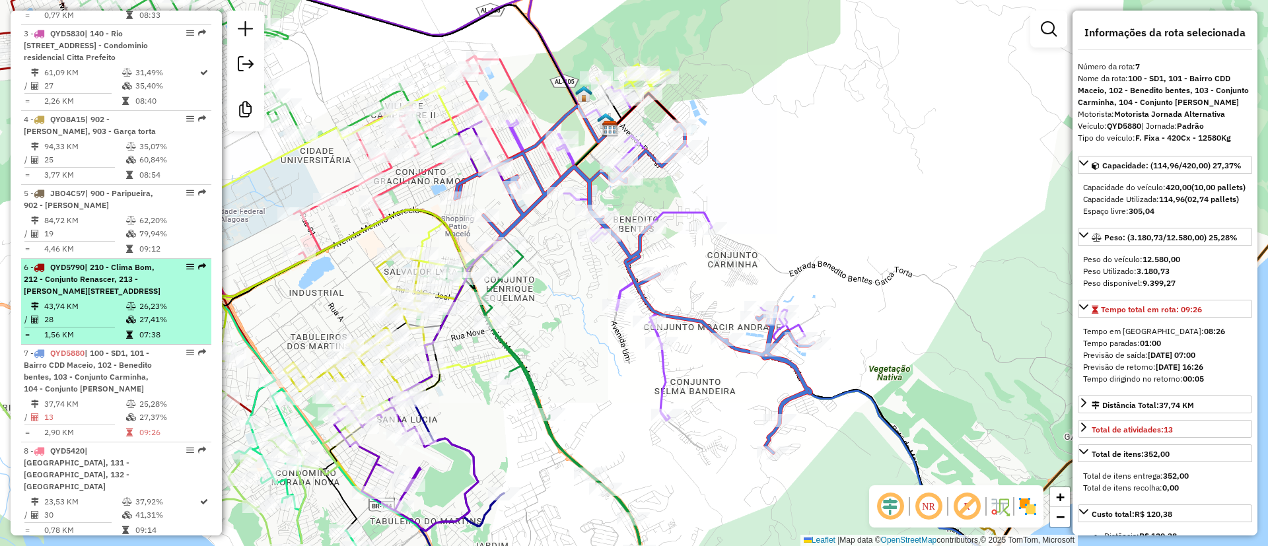
scroll to position [793, 0]
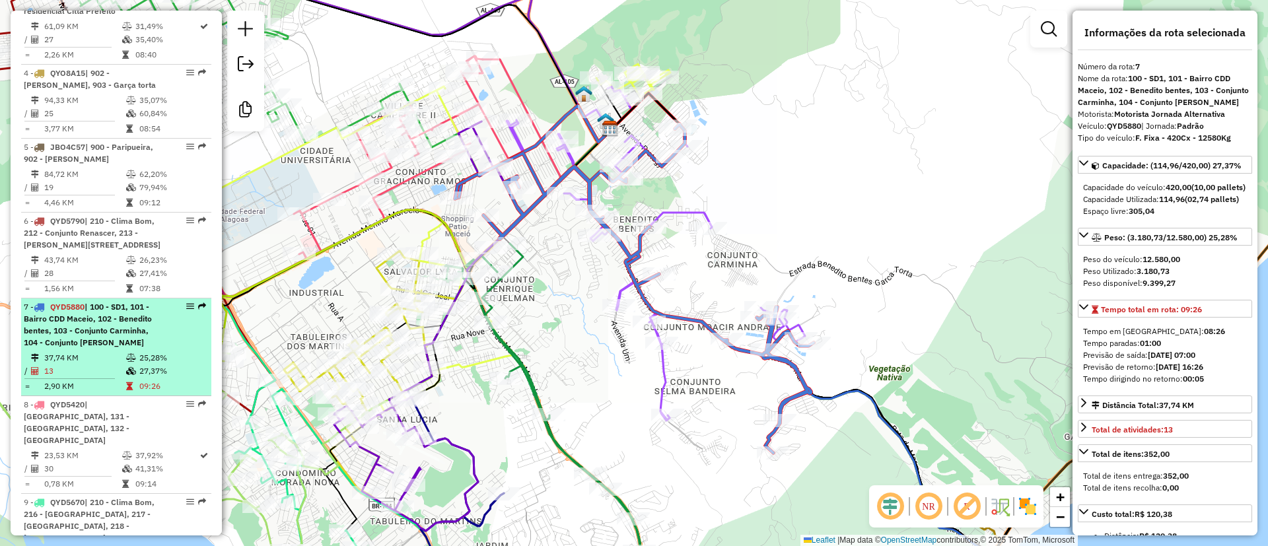
click at [153, 314] on div "7 - QYD5880 | 100 - SD1, 101 - Bairro CDD Maceio, 102 - Benedito bentes, 103 - …" at bounding box center [94, 325] width 140 height 48
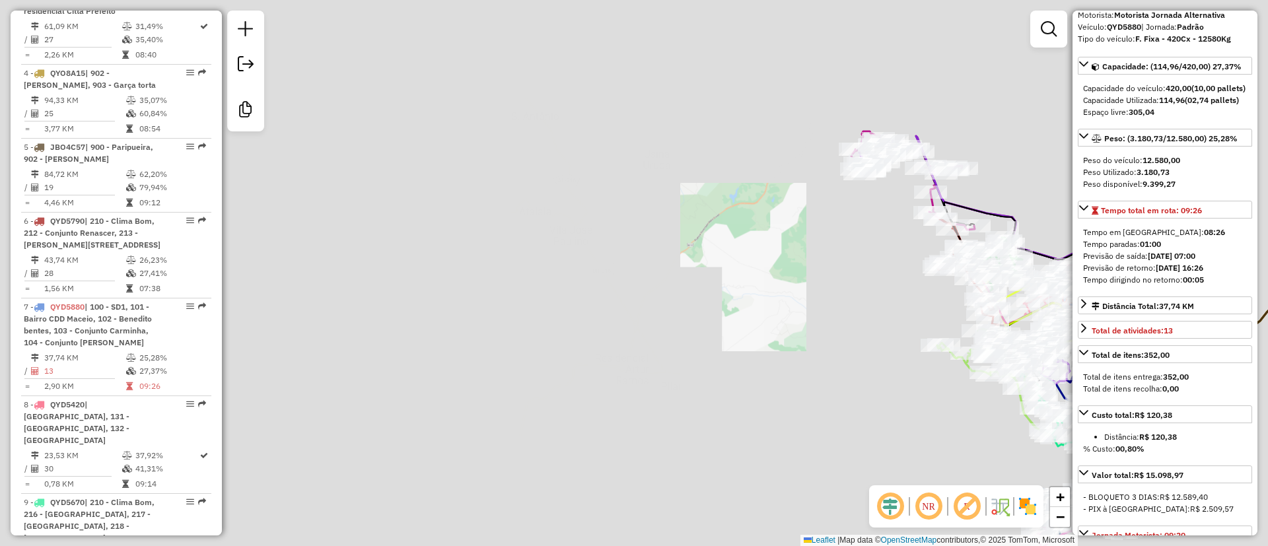
scroll to position [396, 0]
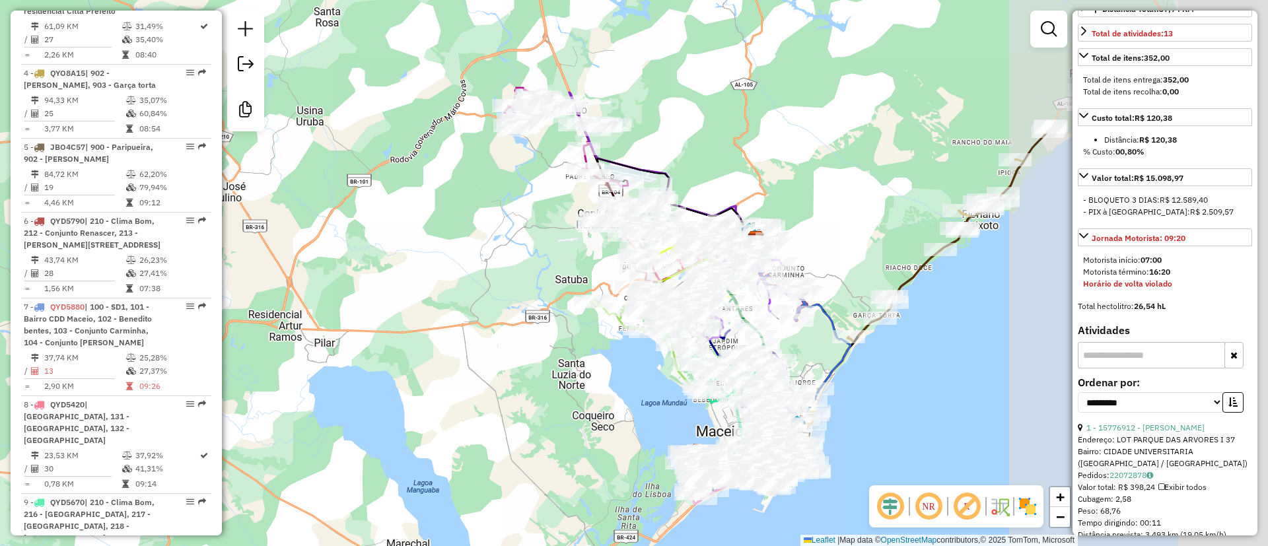
drag, startPoint x: 961, startPoint y: 131, endPoint x: 639, endPoint y: 103, distance: 322.9
click at [639, 103] on div "Janela de atendimento Grade de atendimento Capacidade Transportadoras Veículos …" at bounding box center [634, 273] width 1268 height 546
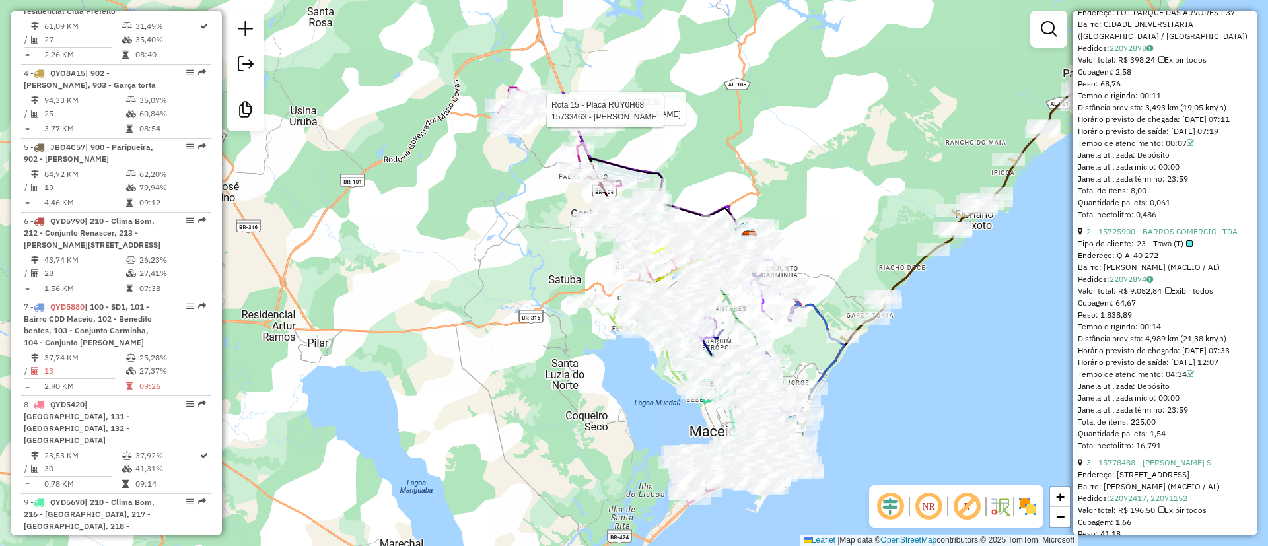
scroll to position [793, 0]
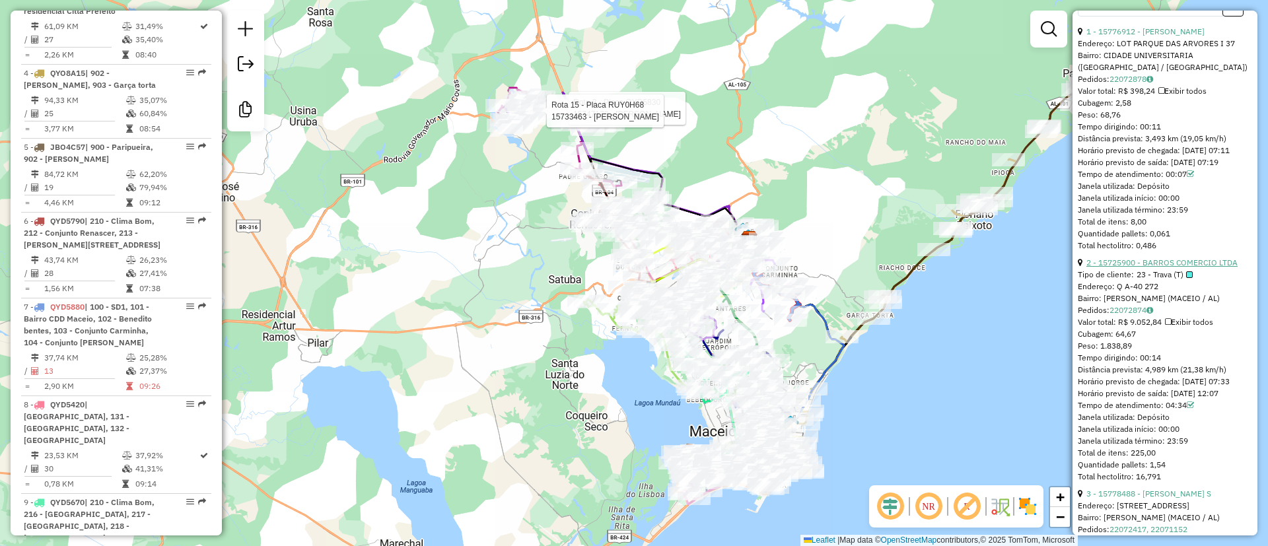
click at [1173, 268] on link "2 - 15725900 - BARROS COMERCIO LTDA" at bounding box center [1162, 263] width 151 height 10
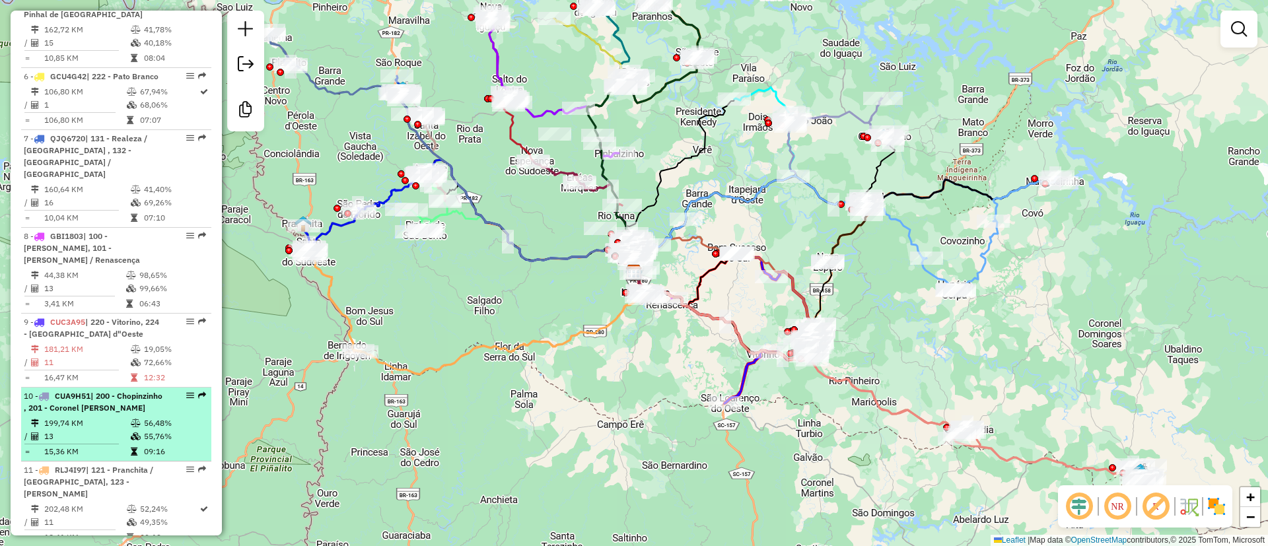
scroll to position [694, 0]
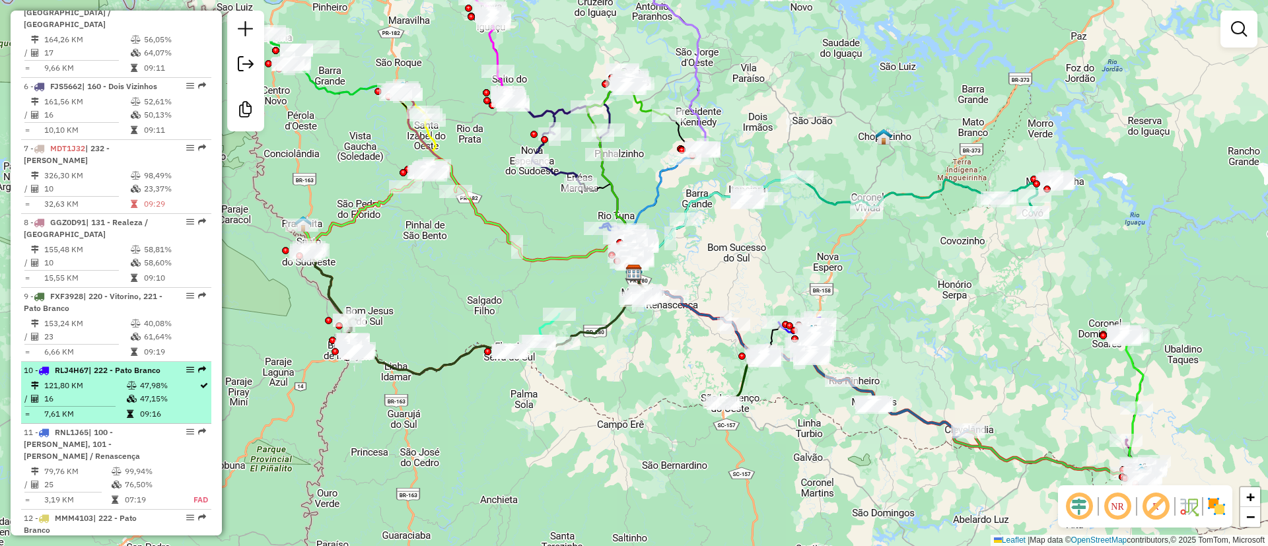
scroll to position [892, 0]
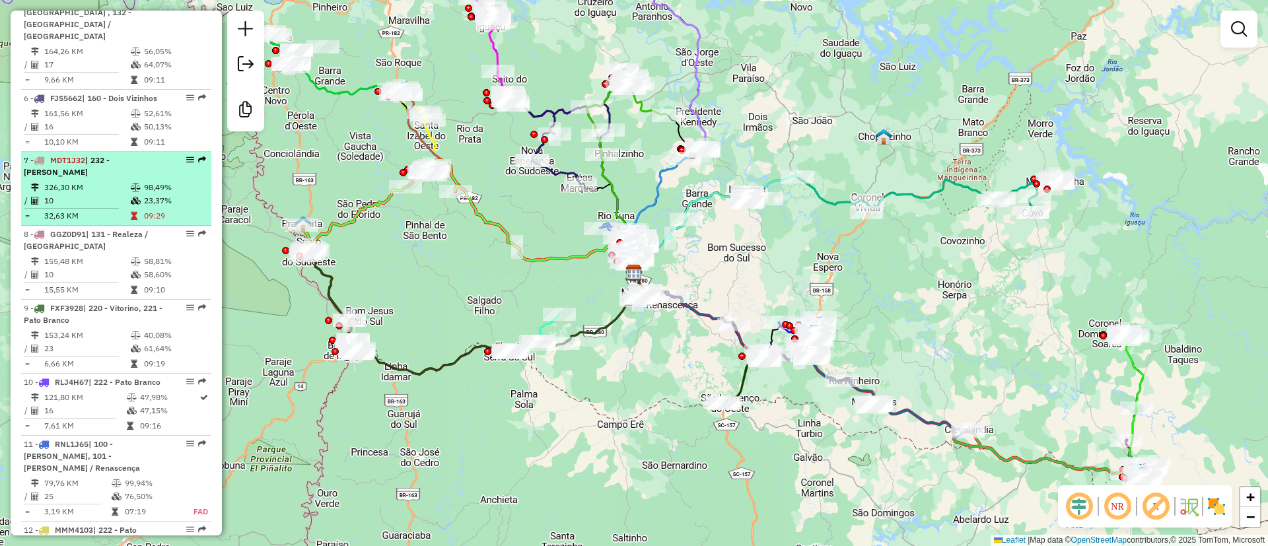
click at [103, 203] on td "10" at bounding box center [87, 200] width 87 height 13
select select "**********"
